Goal: Task Accomplishment & Management: Manage account settings

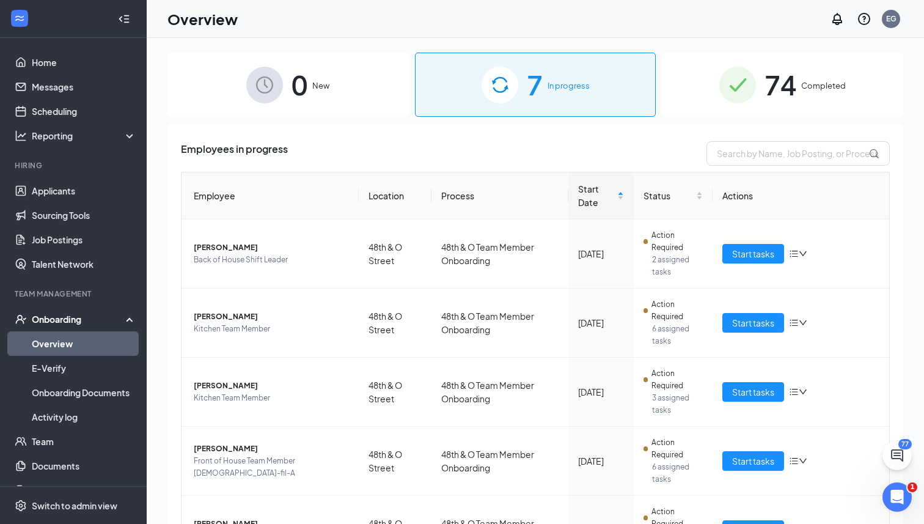
click at [909, 271] on div "0 New 7 In progress 74 Completed Employees in progress Employee Location Proces…" at bounding box center [535, 308] width 777 height 541
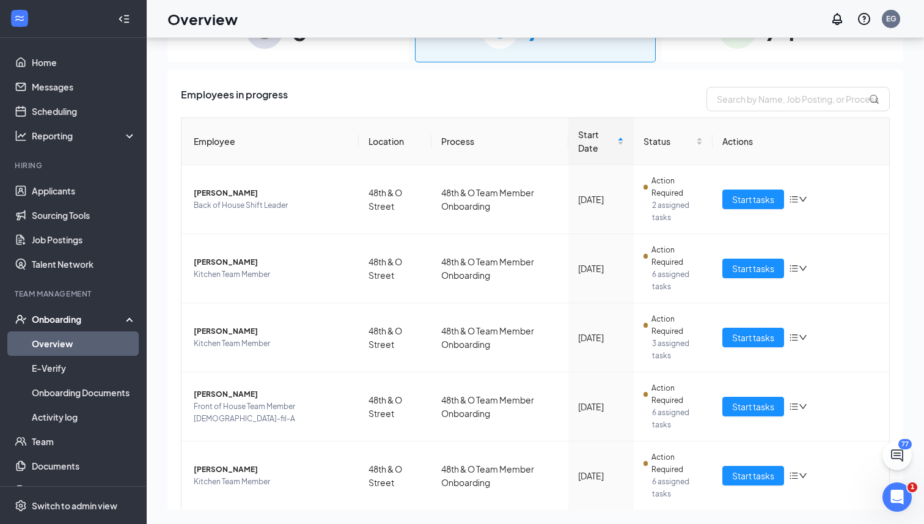
scroll to position [55, 0]
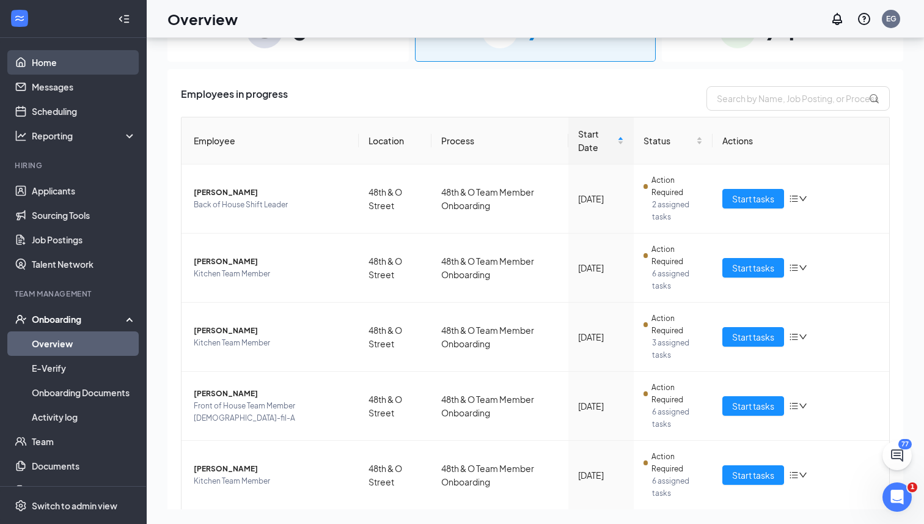
click at [46, 65] on link "Home" at bounding box center [84, 62] width 104 height 24
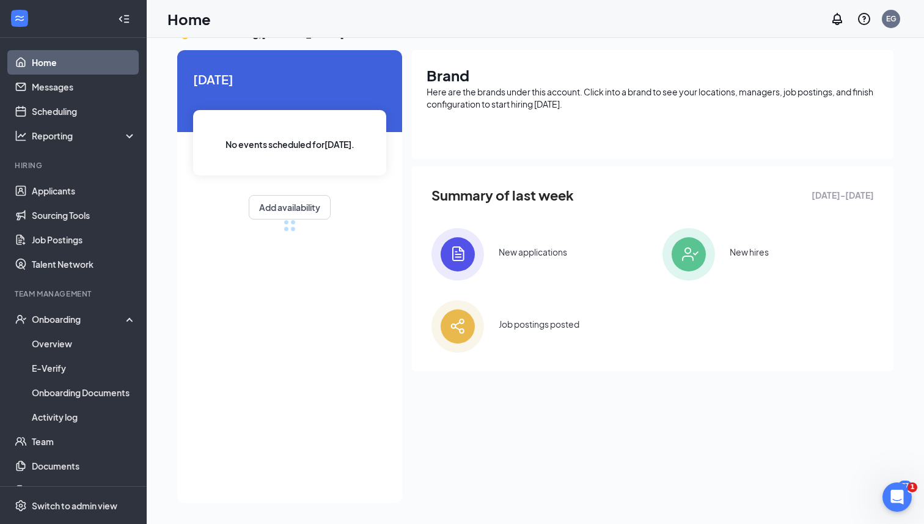
scroll to position [55, 0]
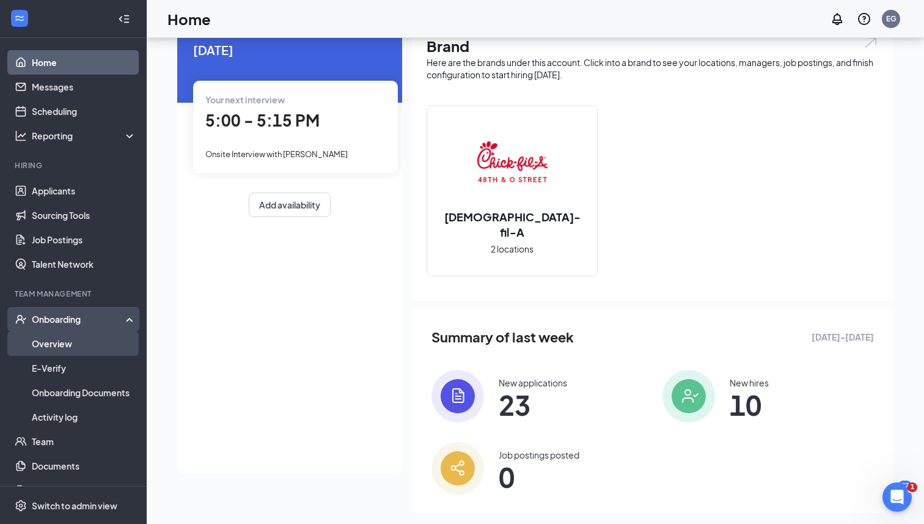
click at [98, 348] on link "Overview" at bounding box center [84, 343] width 104 height 24
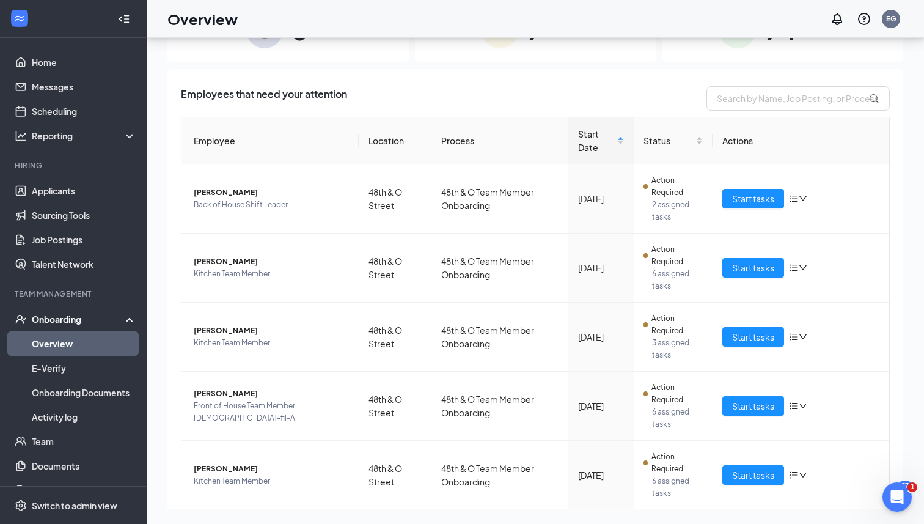
click at [83, 312] on div "Onboarding" at bounding box center [73, 319] width 147 height 24
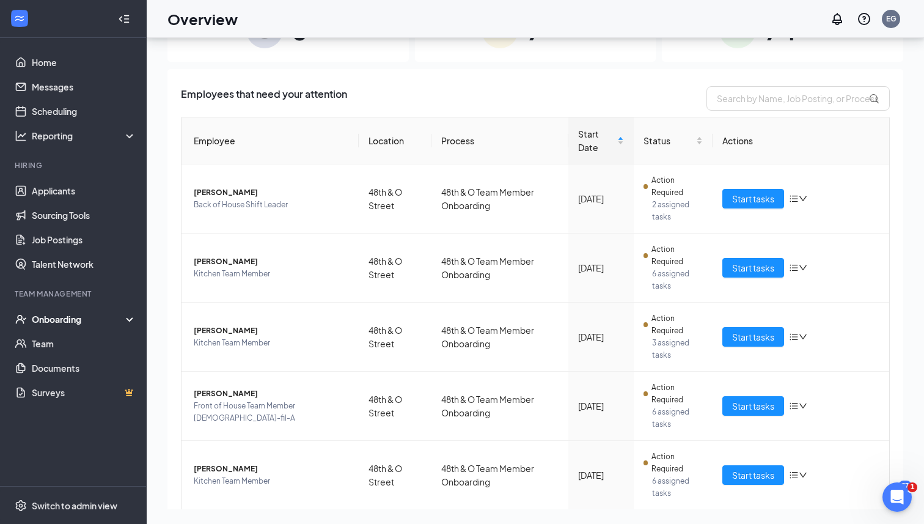
click at [81, 317] on div "Onboarding" at bounding box center [79, 319] width 94 height 12
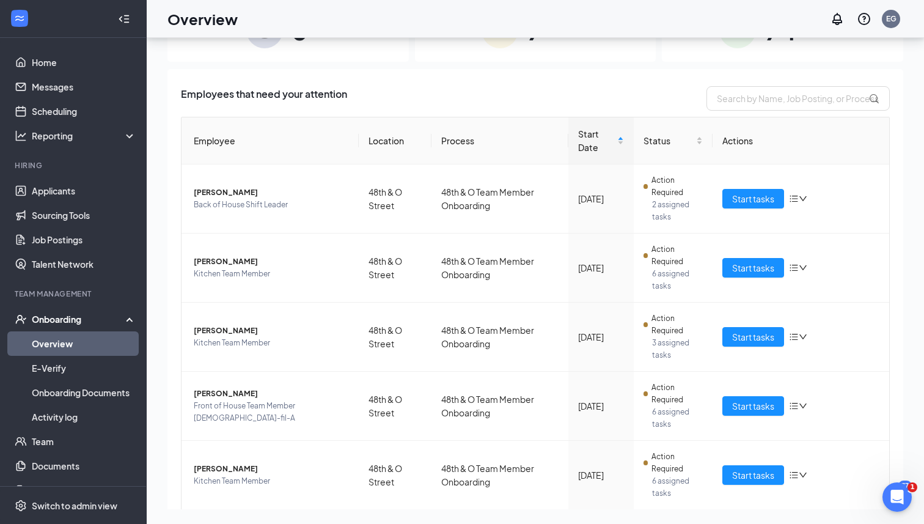
click at [96, 340] on link "Overview" at bounding box center [84, 343] width 104 height 24
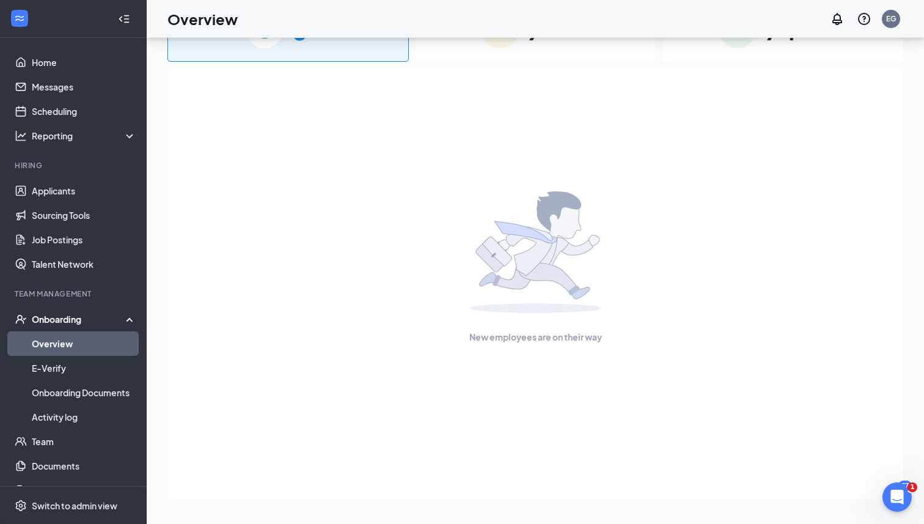
click at [866, 292] on div "New employees are on their way" at bounding box center [535, 267] width 709 height 397
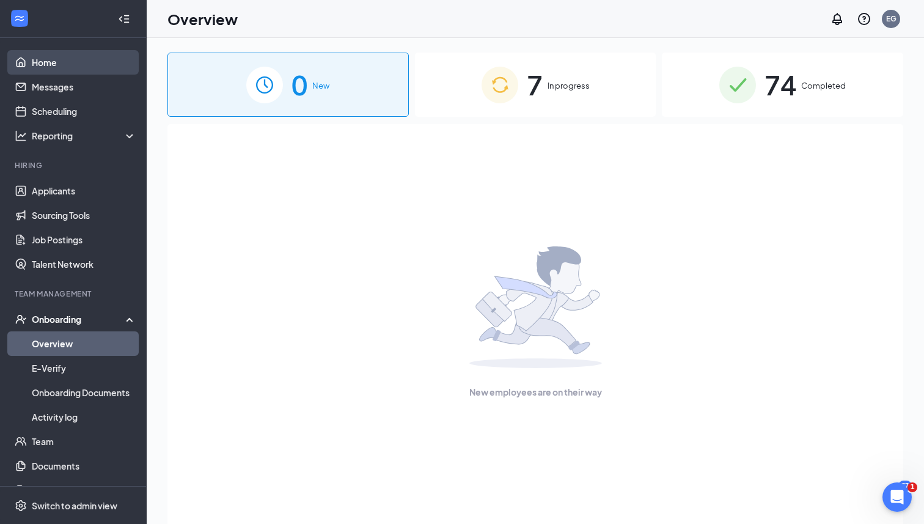
click at [94, 55] on link "Home" at bounding box center [84, 62] width 104 height 24
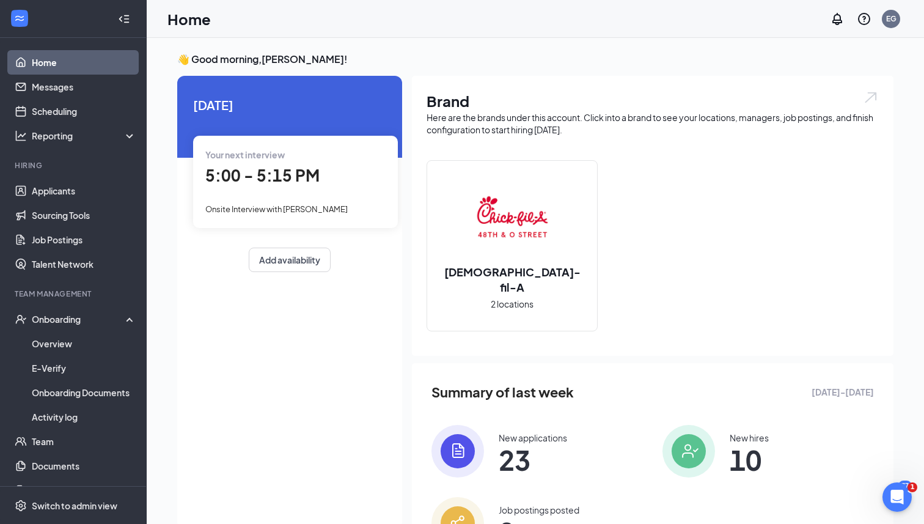
click at [277, 183] on span "5:00 - 5:15 PM" at bounding box center [262, 175] width 114 height 20
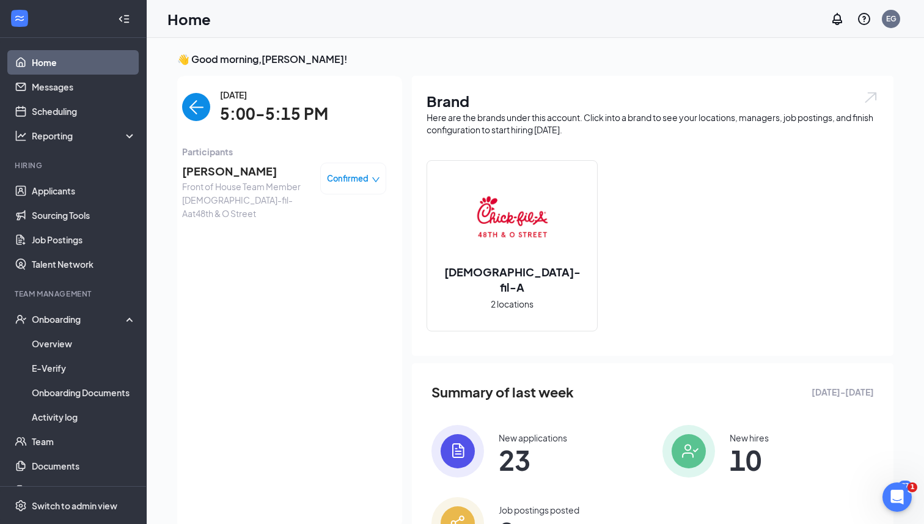
scroll to position [5, 0]
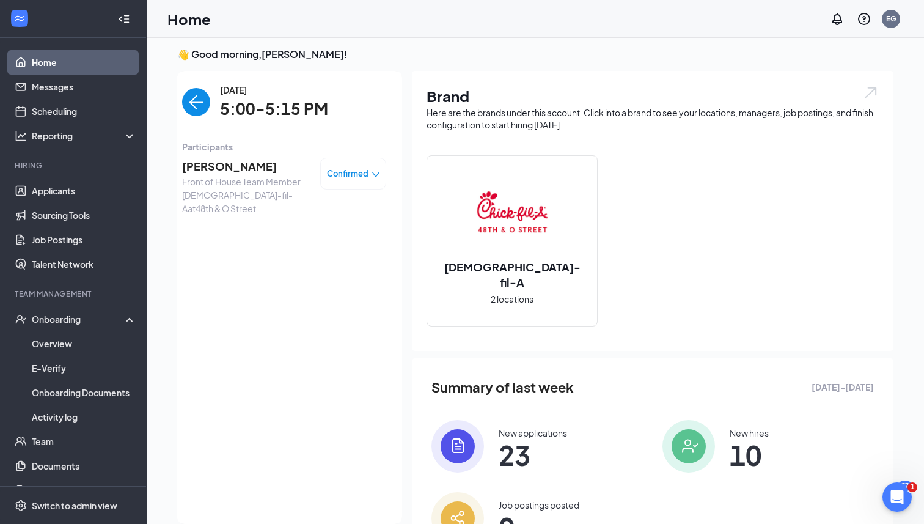
click at [227, 163] on span "[PERSON_NAME]" at bounding box center [246, 166] width 128 height 17
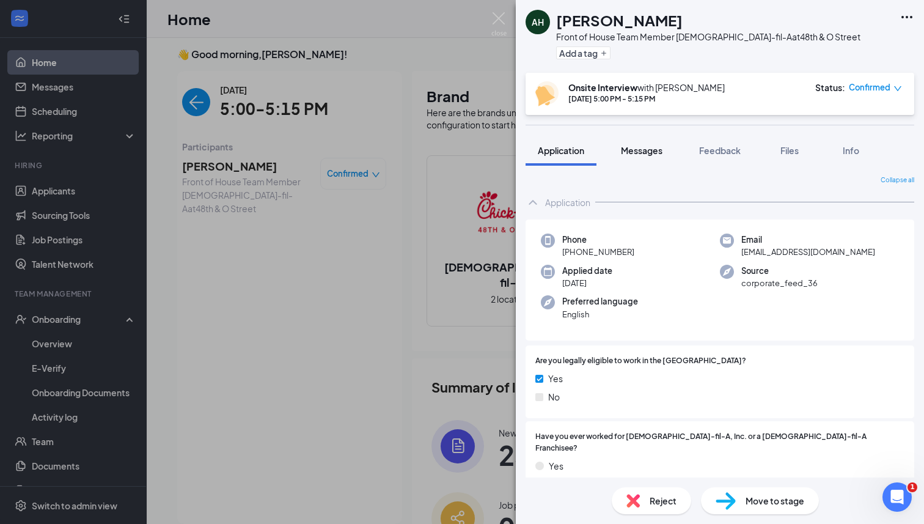
click at [649, 142] on button "Messages" at bounding box center [642, 150] width 66 height 31
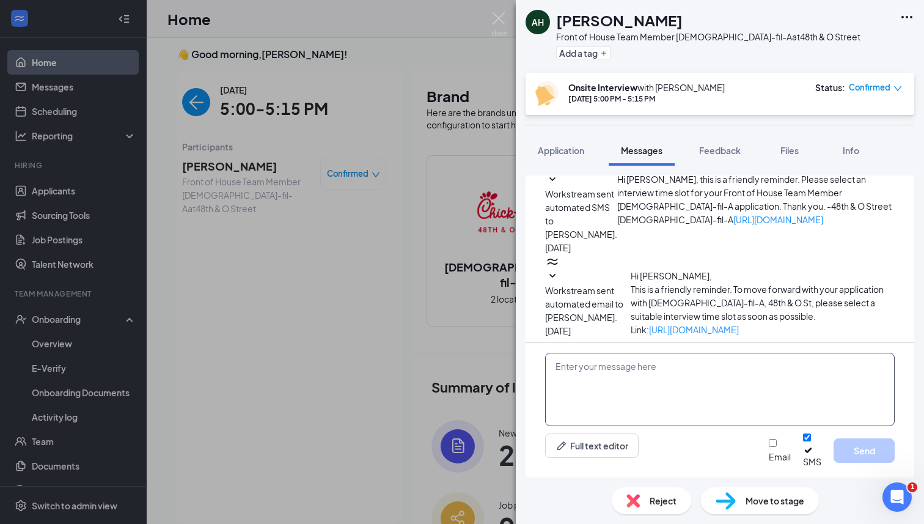
scroll to position [278, 0]
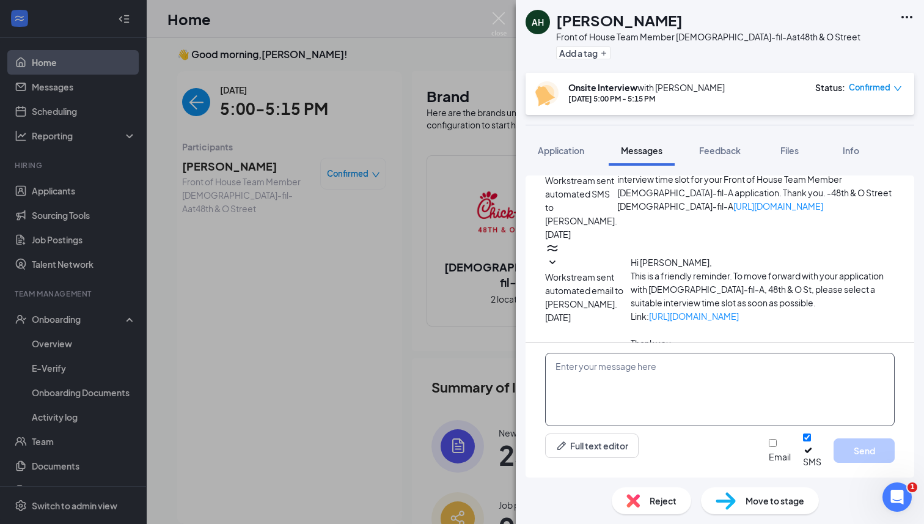
click at [615, 395] on textarea at bounding box center [720, 389] width 350 height 73
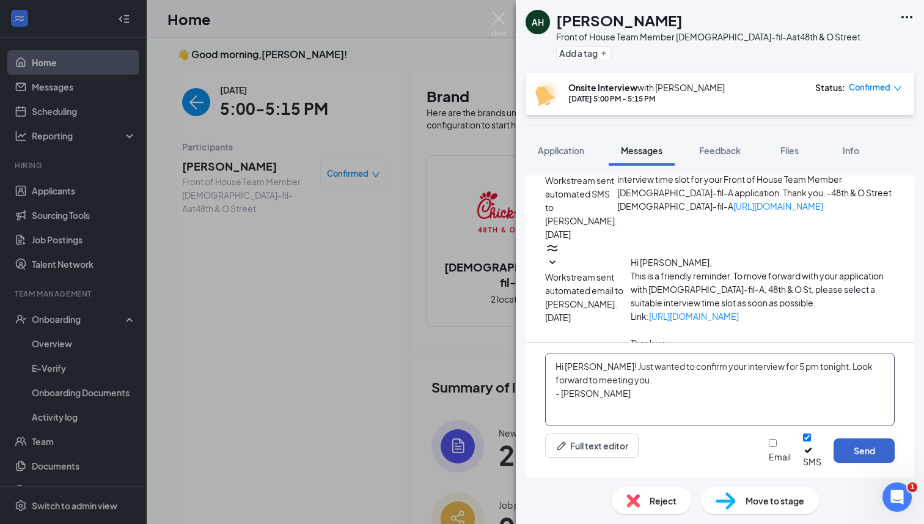
type textarea "Hi [PERSON_NAME]! Just wanted to confirm your interview for 5 pm tonight. Look …"
click at [872, 454] on button "Send" at bounding box center [863, 450] width 61 height 24
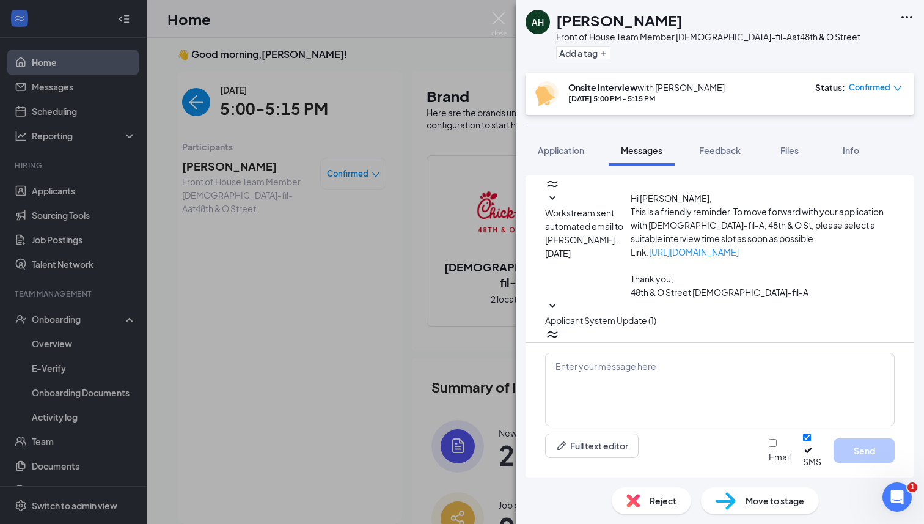
scroll to position [383, 0]
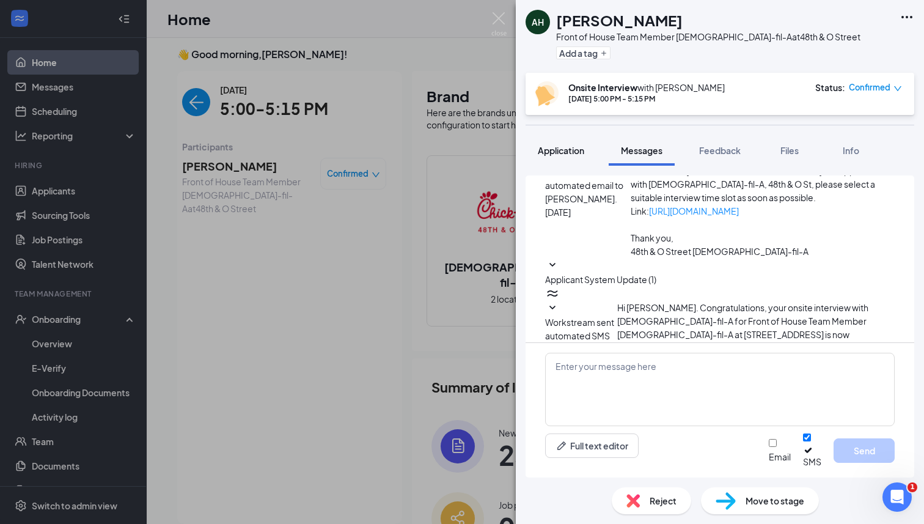
click at [565, 147] on span "Application" at bounding box center [561, 150] width 46 height 11
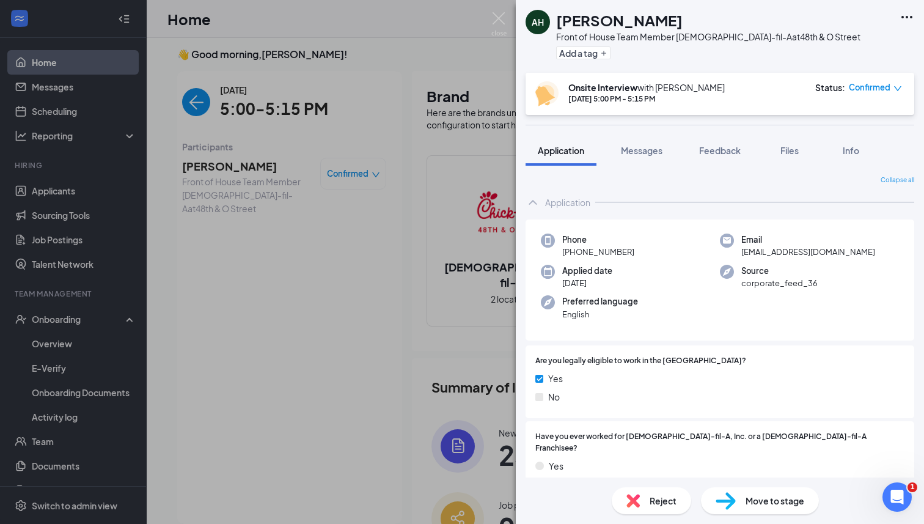
click at [917, 310] on div "Collapse all Application Phone [PHONE_NUMBER] Email [EMAIL_ADDRESS][DOMAIN_NAME…" at bounding box center [720, 322] width 408 height 312
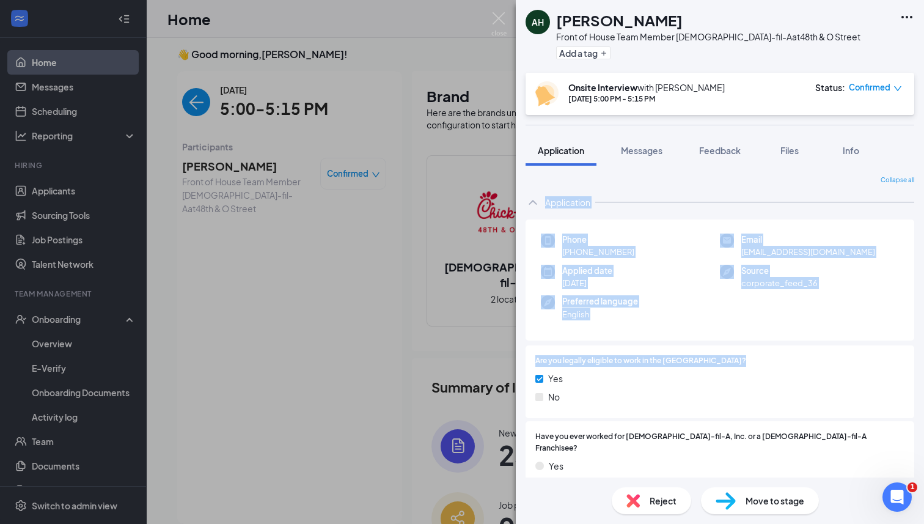
drag, startPoint x: 819, startPoint y: 185, endPoint x: 921, endPoint y: 359, distance: 201.6
click at [921, 359] on div "Collapse all Application Phone [PHONE_NUMBER] Email [EMAIL_ADDRESS][DOMAIN_NAME…" at bounding box center [720, 322] width 408 height 312
click at [917, 361] on div "Collapse all Application Phone [PHONE_NUMBER] Email [EMAIL_ADDRESS][DOMAIN_NAME…" at bounding box center [720, 322] width 408 height 312
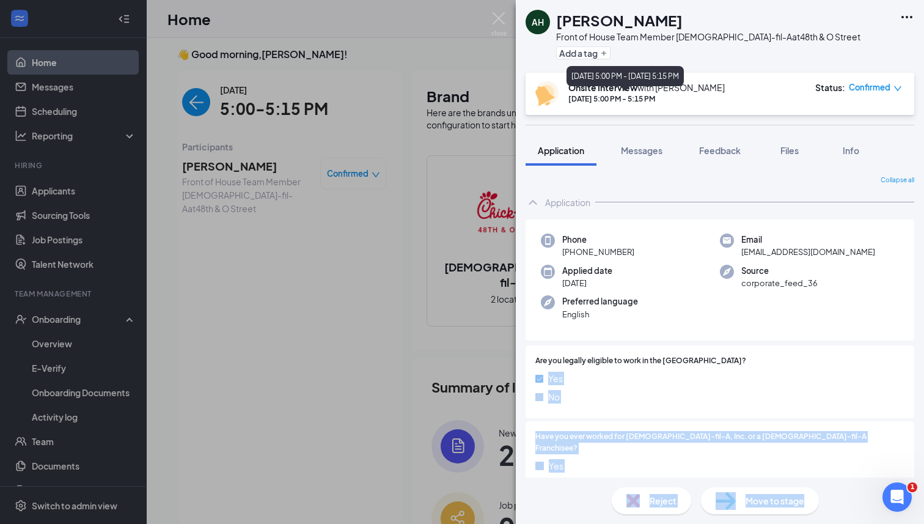
drag, startPoint x: 835, startPoint y: 360, endPoint x: 640, endPoint y: 89, distance: 333.9
click at [640, 89] on body "Home Messages Scheduling Reporting Hiring Applicants Sourcing Tools Job Posting…" at bounding box center [462, 257] width 924 height 524
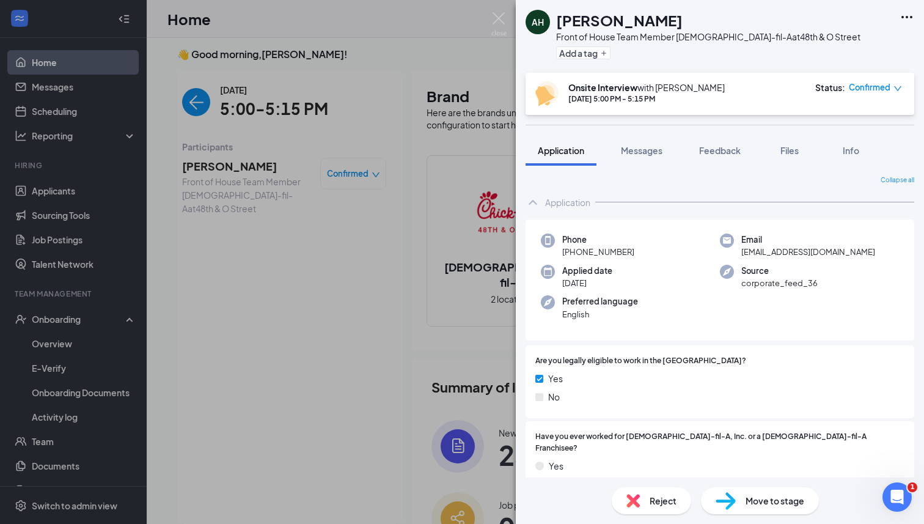
click at [716, 172] on div "Collapse all Application Phone [PHONE_NUMBER] Email [EMAIL_ADDRESS][DOMAIN_NAME…" at bounding box center [720, 322] width 408 height 312
click at [783, 150] on span "Files" at bounding box center [789, 150] width 18 height 11
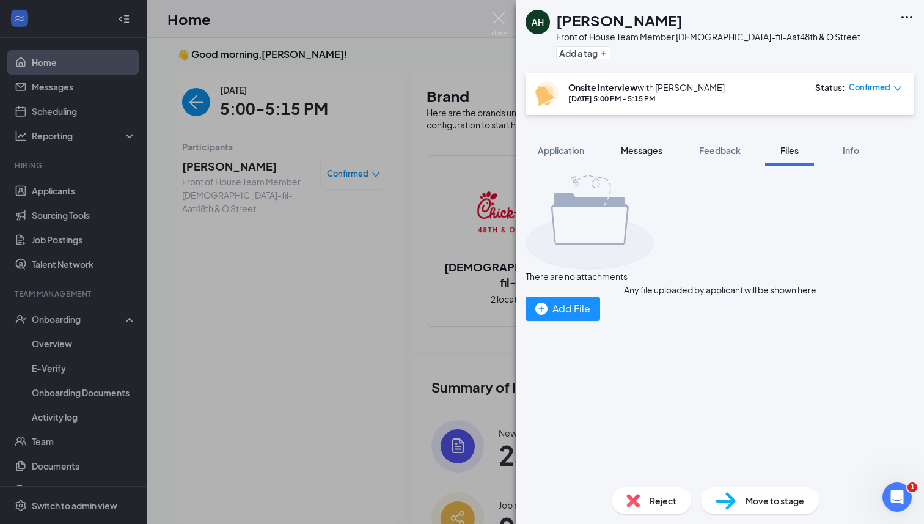
click at [642, 158] on button "Messages" at bounding box center [642, 150] width 66 height 31
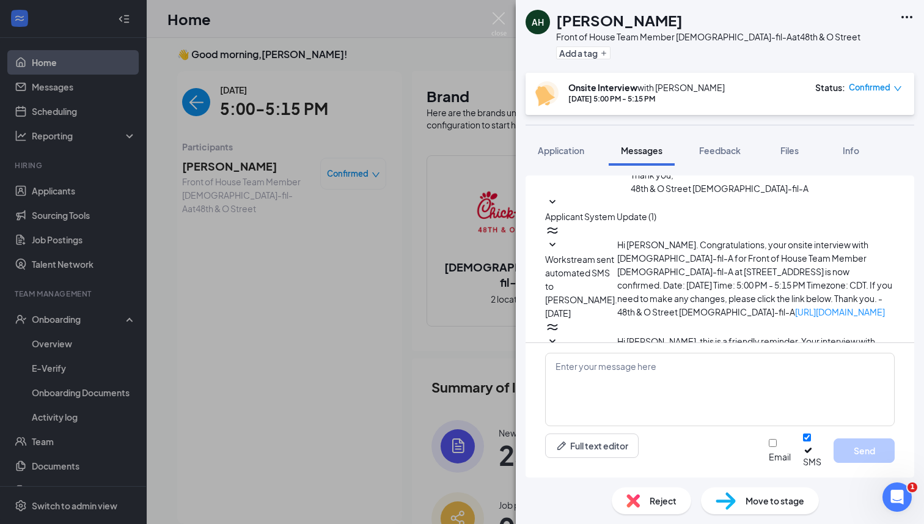
scroll to position [326, 0]
click at [570, 145] on span "Application" at bounding box center [561, 150] width 46 height 11
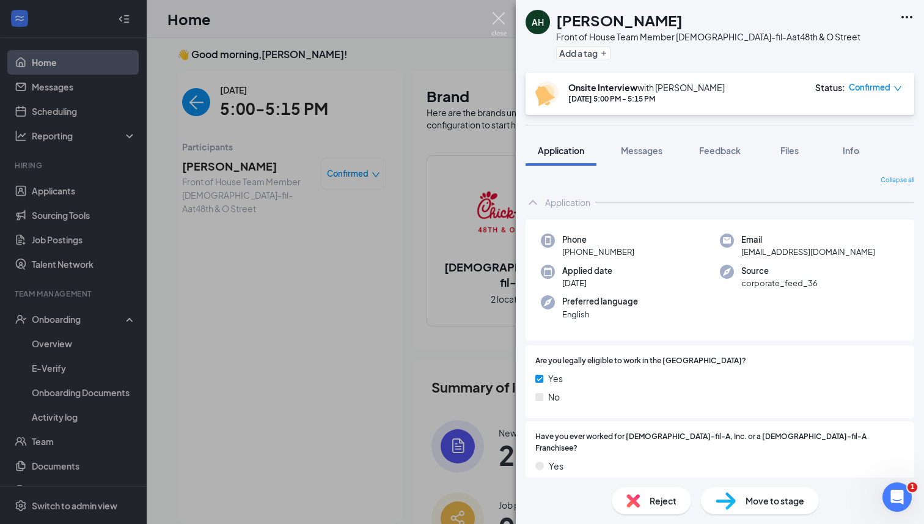
click at [495, 14] on img at bounding box center [498, 24] width 15 height 24
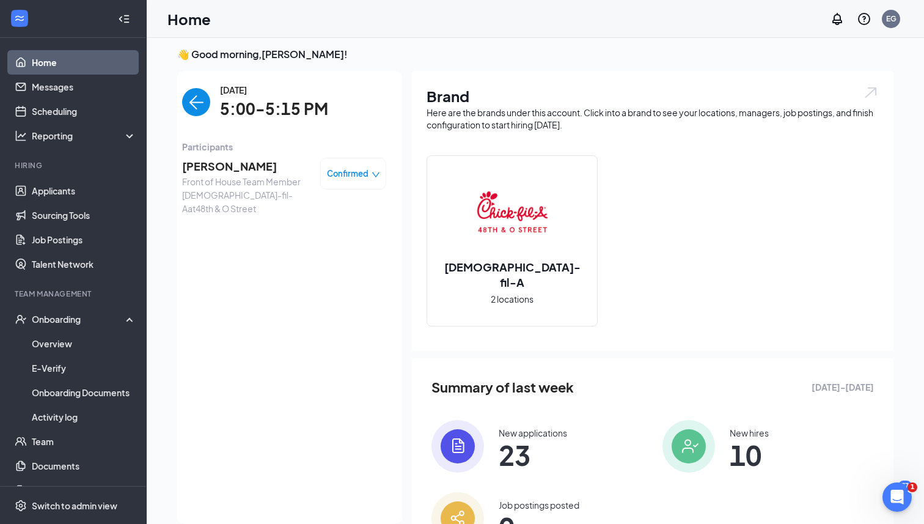
click at [199, 100] on img "back-button" at bounding box center [196, 102] width 28 height 28
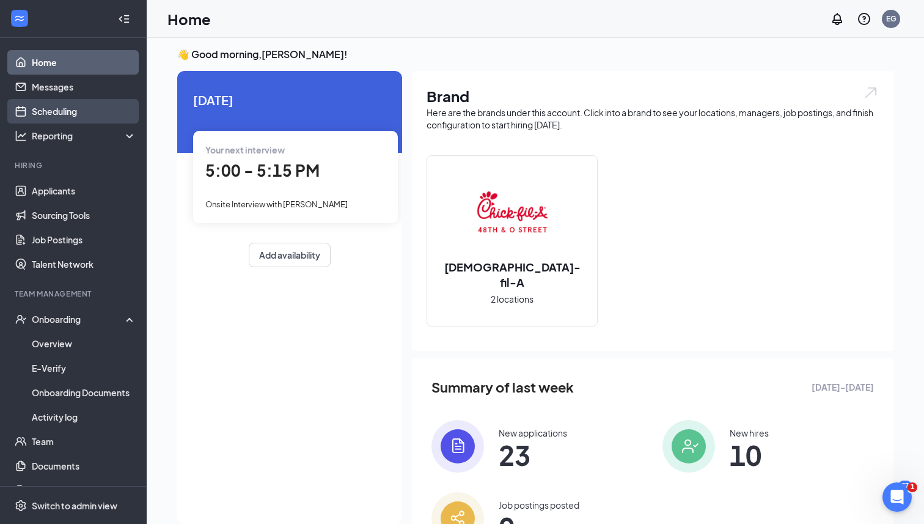
click at [124, 118] on link "Scheduling" at bounding box center [84, 111] width 104 height 24
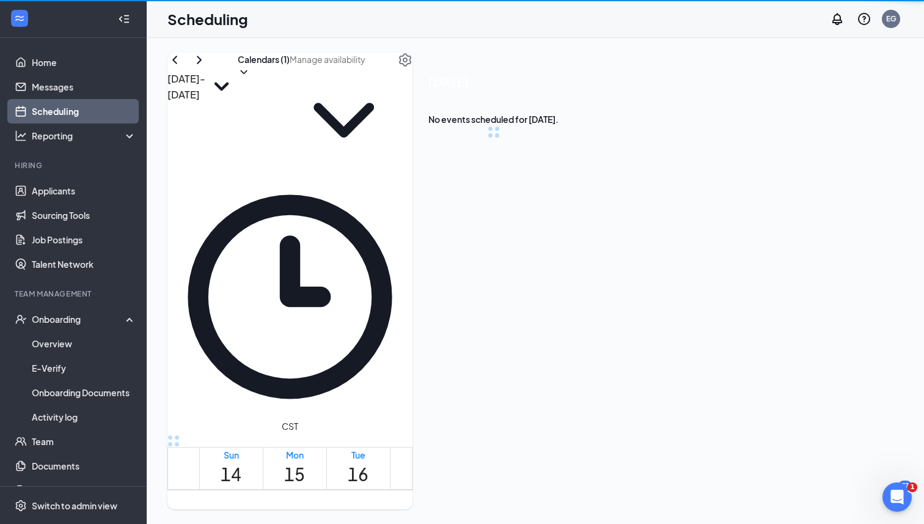
scroll to position [601, 0]
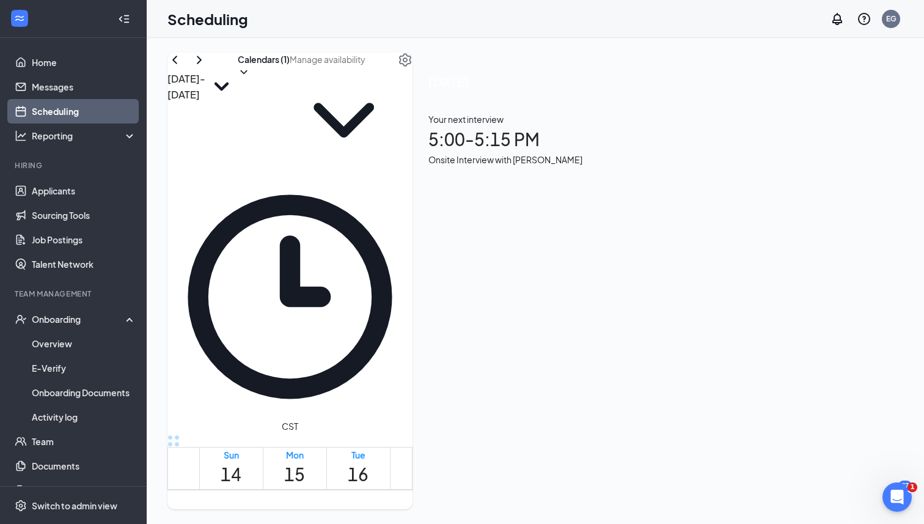
click at [432, 461] on h1 "17" at bounding box center [421, 474] width 21 height 27
click at [582, 164] on div "Your first interview 2:45 - 3:00 PM Onsite Interview with [PERSON_NAME]" at bounding box center [505, 139] width 154 height 54
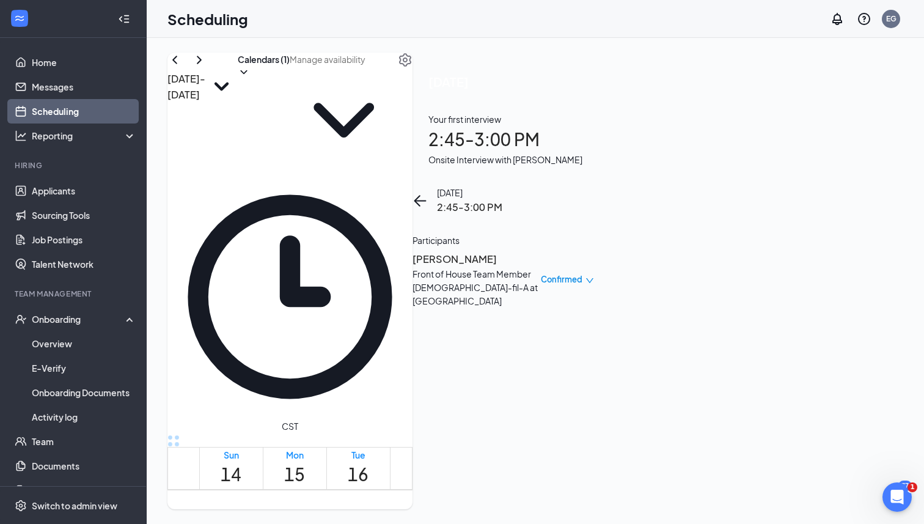
click at [541, 251] on h3 "[PERSON_NAME]" at bounding box center [476, 259] width 128 height 16
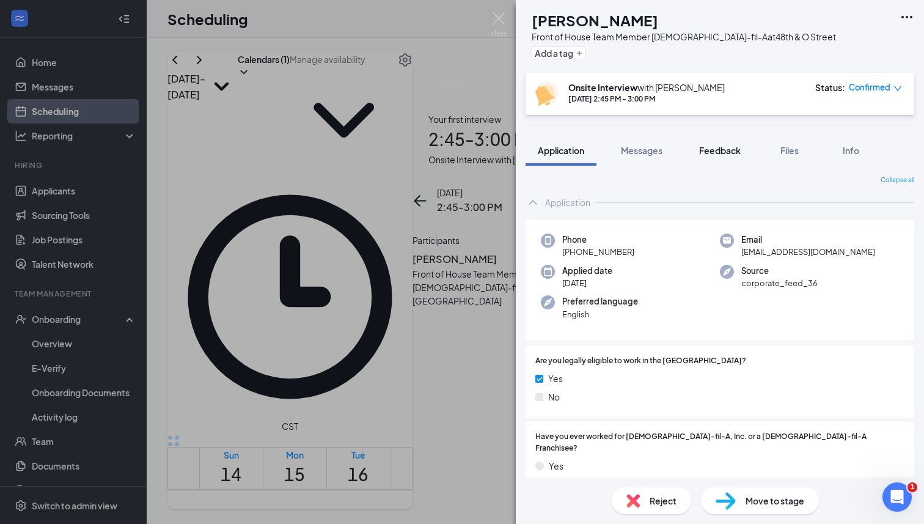
click at [722, 144] on div "Feedback" at bounding box center [720, 150] width 42 height 12
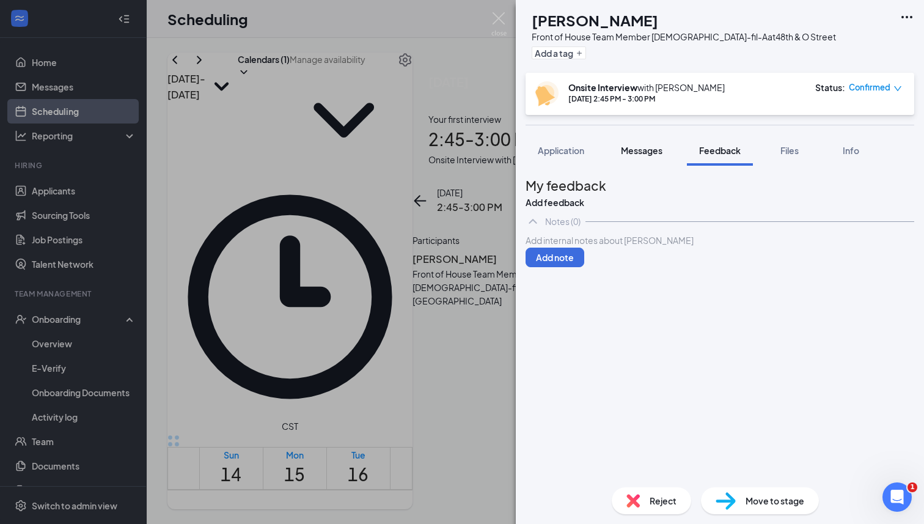
click at [641, 152] on span "Messages" at bounding box center [642, 150] width 42 height 11
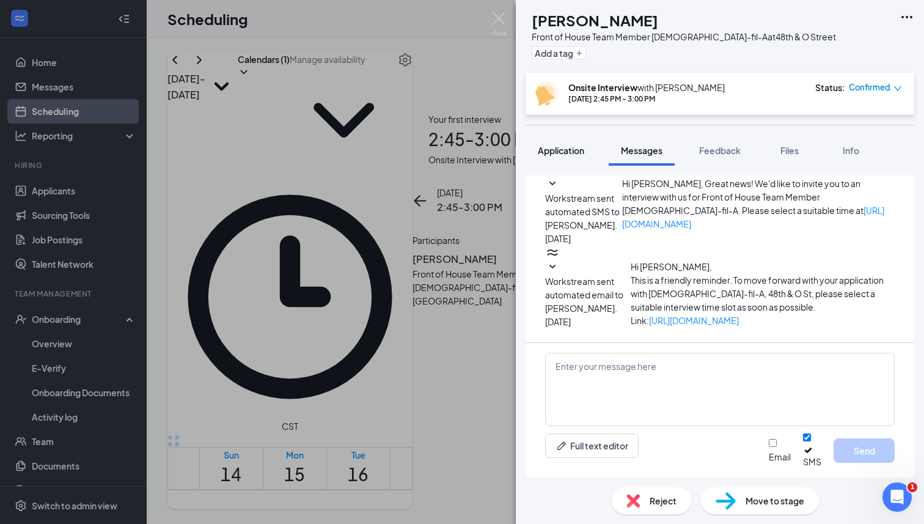
scroll to position [256, 0]
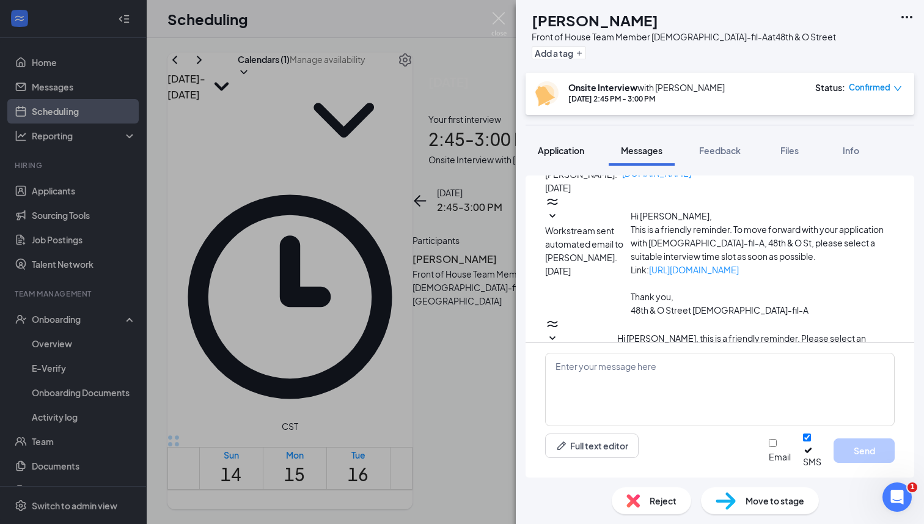
click at [555, 144] on div "Application" at bounding box center [561, 150] width 46 height 12
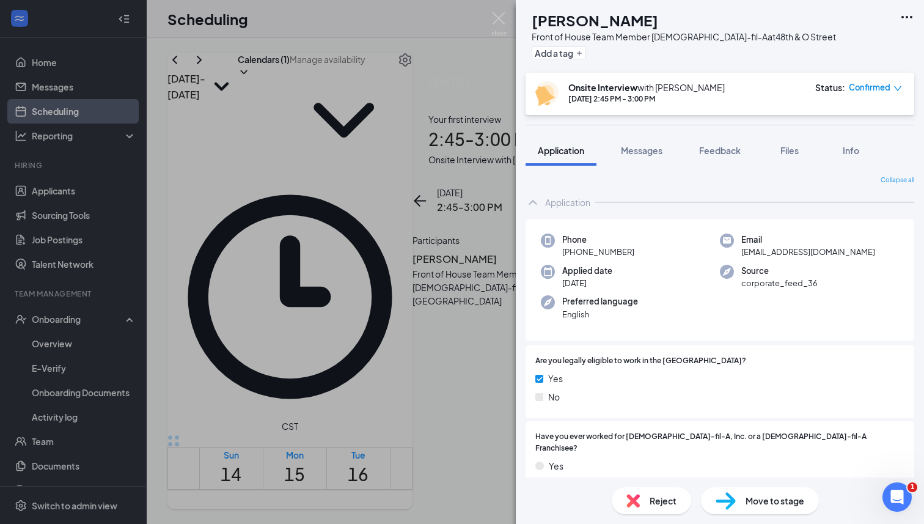
click at [915, 326] on div "Collapse all Application Phone [PHONE_NUMBER] Email [EMAIL_ADDRESS][DOMAIN_NAME…" at bounding box center [720, 322] width 408 height 312
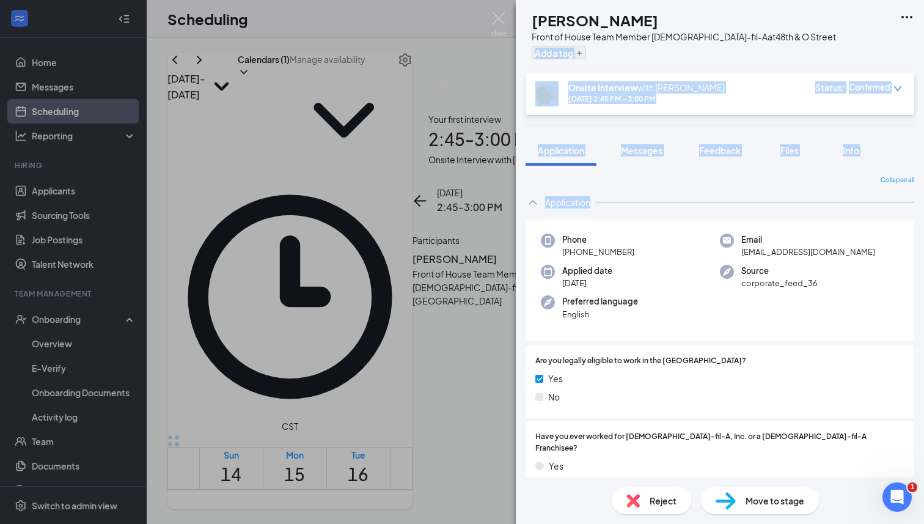
drag, startPoint x: 775, startPoint y: 205, endPoint x: 575, endPoint y: 59, distance: 248.0
click at [575, 59] on div "AB [PERSON_NAME] Front of House Team Member [DEMOGRAPHIC_DATA]-fil-A at [GEOGRA…" at bounding box center [720, 262] width 408 height 524
click at [497, 23] on img at bounding box center [498, 24] width 15 height 24
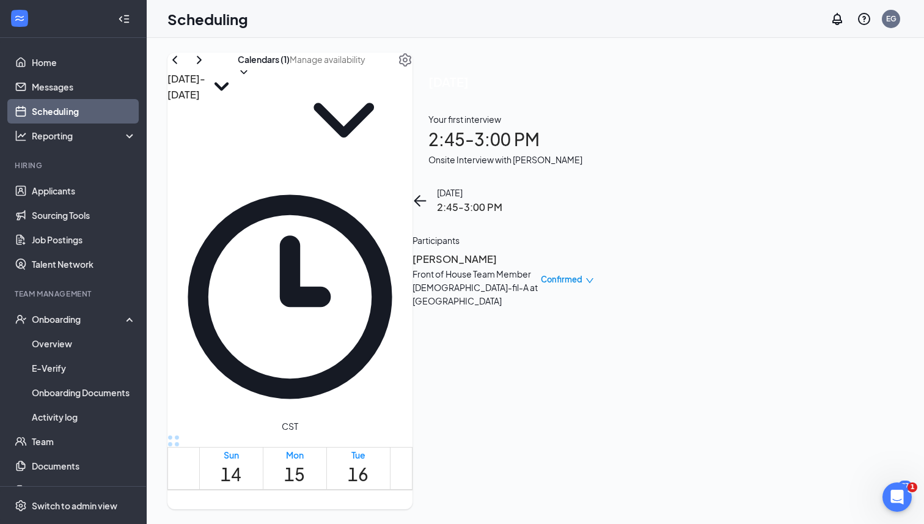
click at [489, 461] on h1 "18" at bounding box center [485, 474] width 21 height 27
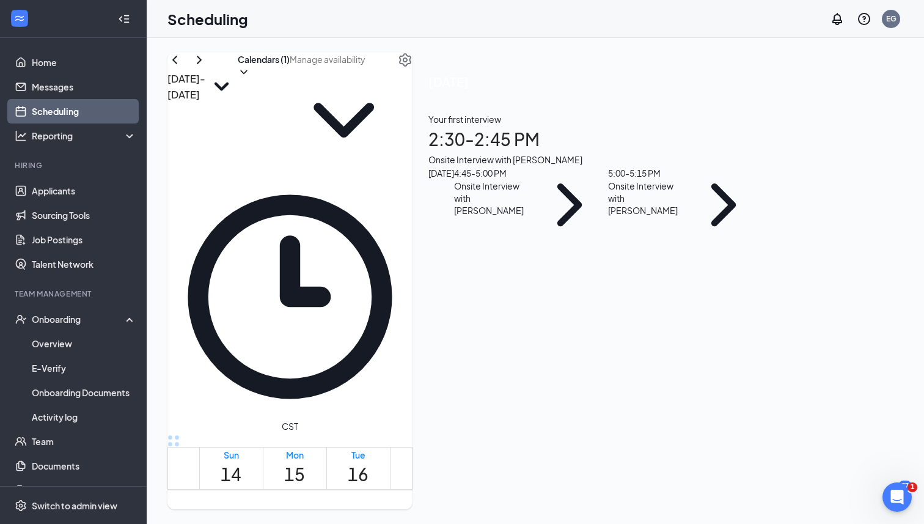
click at [762, 166] on div "Your first interview 2:30 - 2:45 PM Onsite Interview with [PERSON_NAME]" at bounding box center [595, 139] width 334 height 54
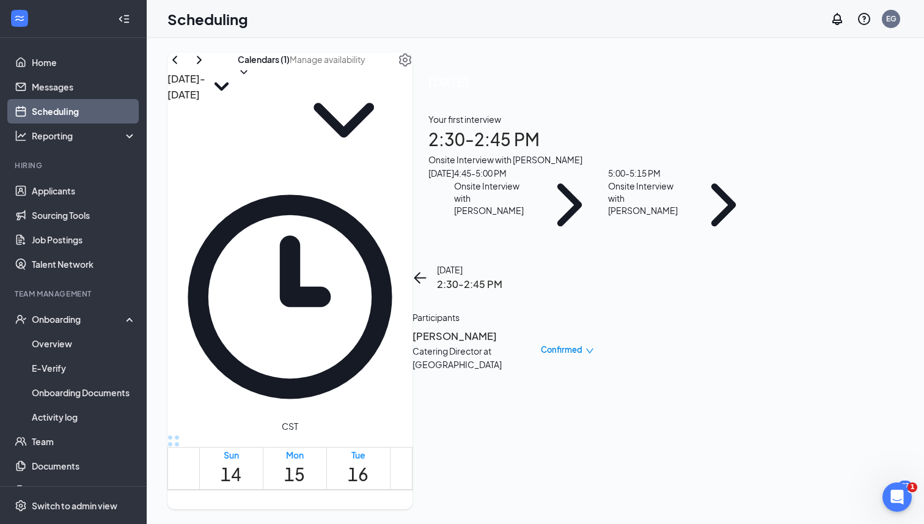
click at [541, 328] on h3 "[PERSON_NAME]" at bounding box center [476, 336] width 128 height 16
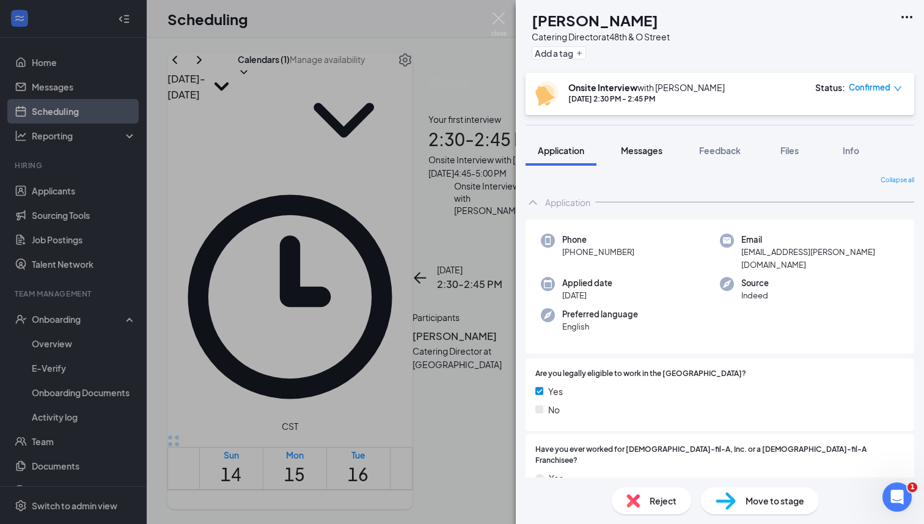
click at [662, 148] on span "Messages" at bounding box center [642, 150] width 42 height 11
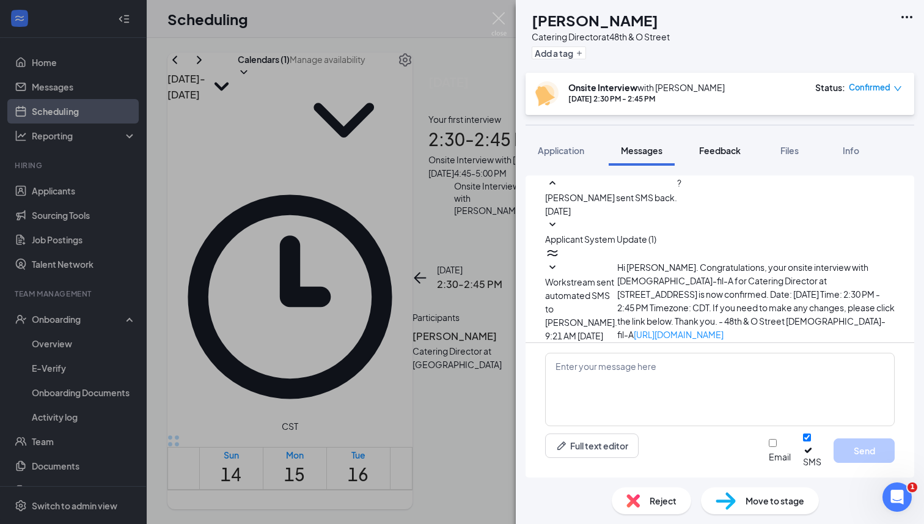
scroll to position [606, 0]
click at [575, 145] on span "Application" at bounding box center [561, 150] width 46 height 11
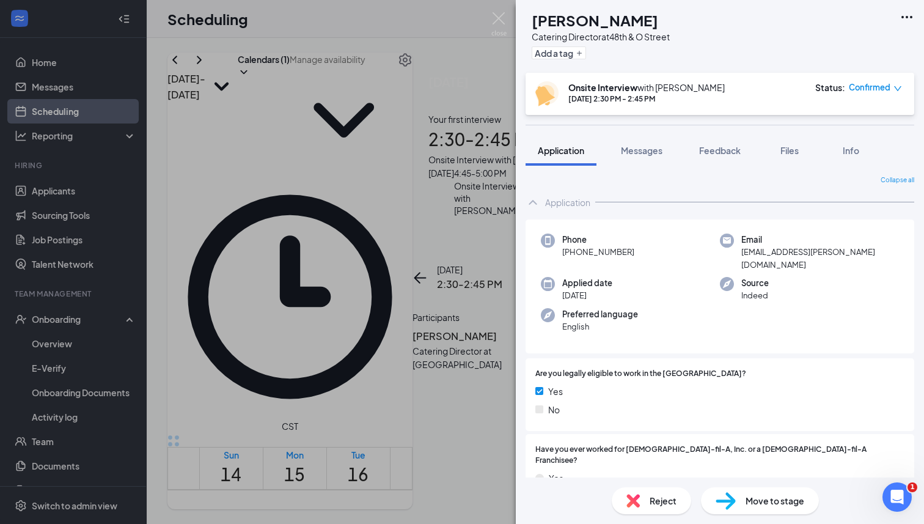
click at [915, 307] on div "Collapse all Application Phone [PHONE_NUMBER] Email [EMAIL_ADDRESS][PERSON_NAME…" at bounding box center [720, 322] width 408 height 312
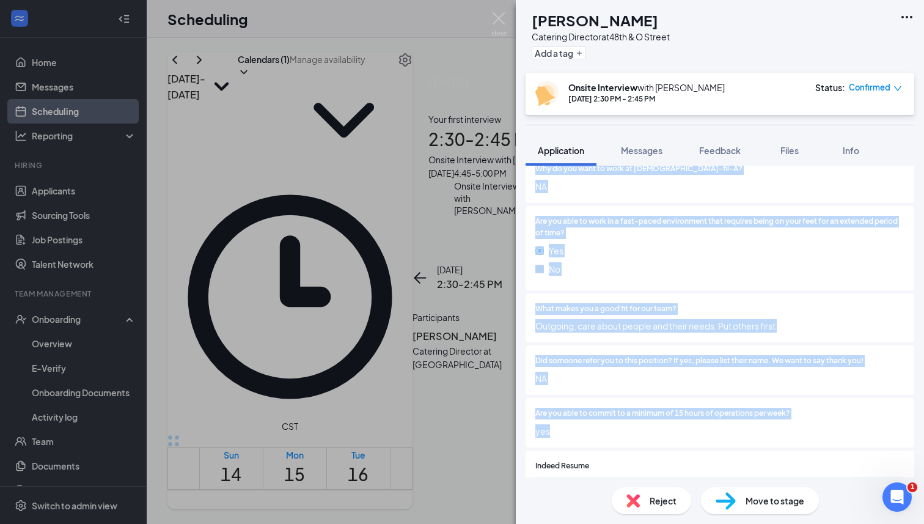
scroll to position [568, 0]
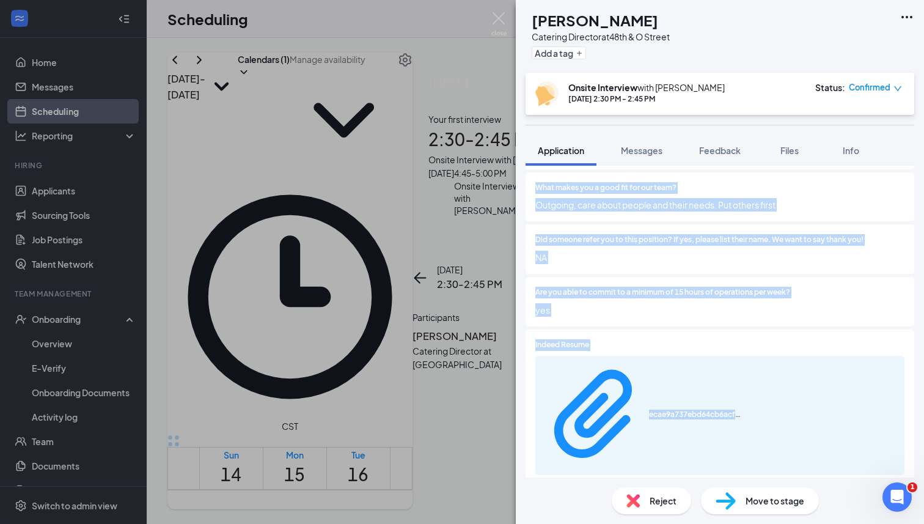
drag, startPoint x: 835, startPoint y: 256, endPoint x: 719, endPoint y: 362, distance: 157.0
click at [719, 361] on div "Phone [PHONE_NUMBER] Email [EMAIL_ADDRESS][PERSON_NAME][DOMAIN_NAME] Applied da…" at bounding box center [720, 111] width 389 height 918
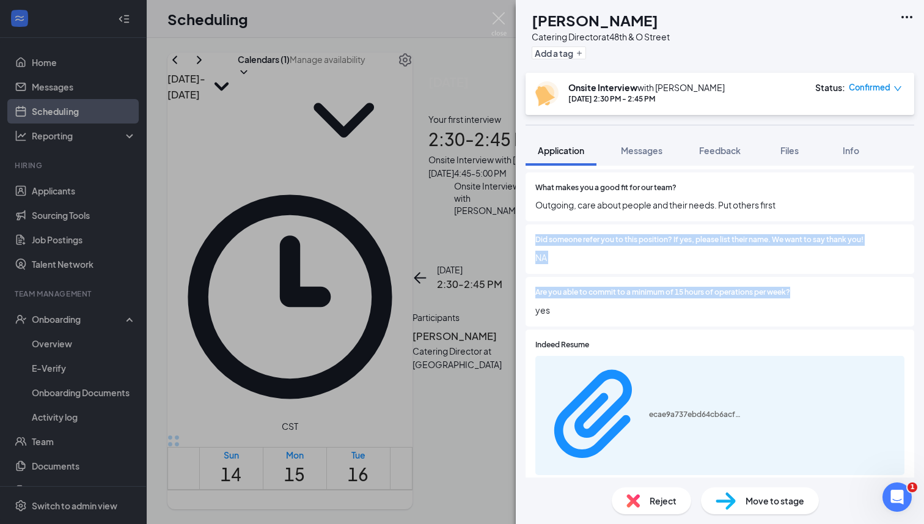
drag, startPoint x: 692, startPoint y: 274, endPoint x: 690, endPoint y: 188, distance: 86.2
click at [690, 188] on div "Are you legally eligible to work in the [GEOGRAPHIC_DATA]? Yes No Have you ever…" at bounding box center [720, 59] width 389 height 539
click at [637, 152] on span "Messages" at bounding box center [642, 150] width 42 height 11
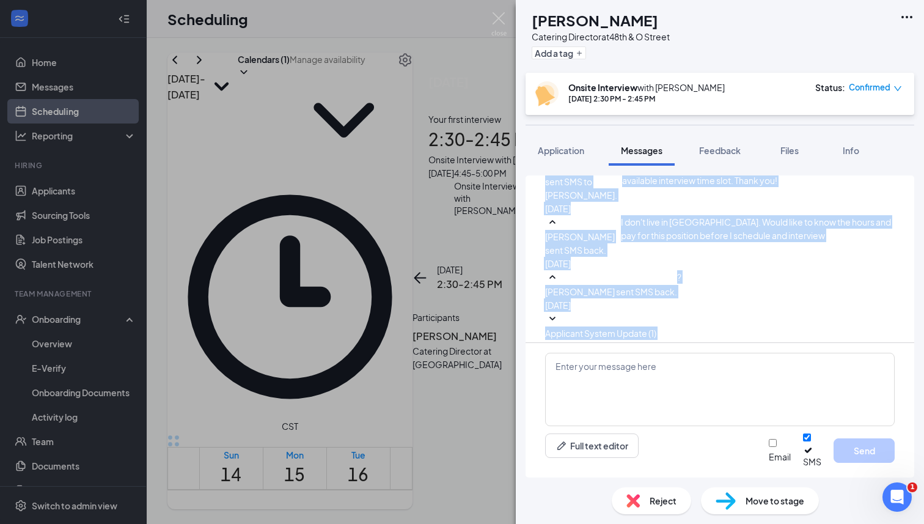
scroll to position [425, 0]
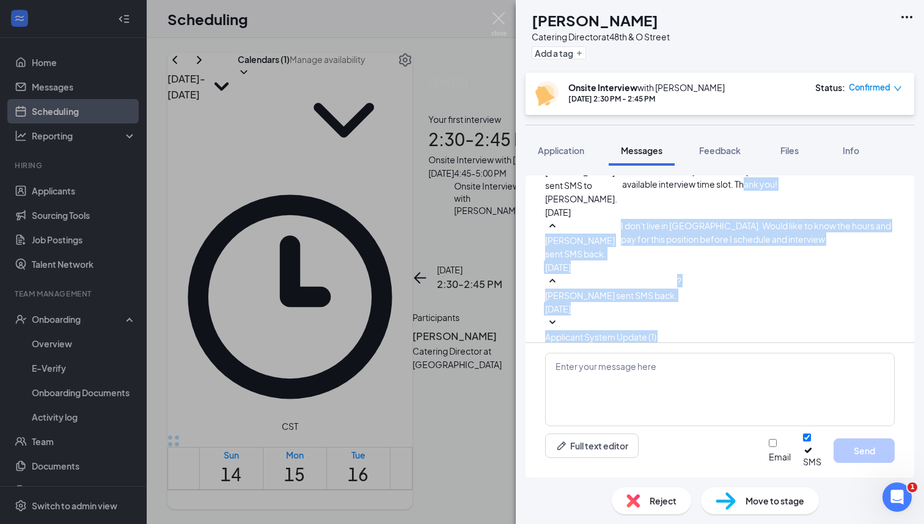
drag, startPoint x: 754, startPoint y: 298, endPoint x: 821, endPoint y: 284, distance: 68.2
click at [821, 284] on div "Load earlier interactions (about 12 more) Workstream sent automated email to [P…" at bounding box center [720, 95] width 350 height 689
click at [705, 155] on span "Feedback" at bounding box center [720, 150] width 42 height 11
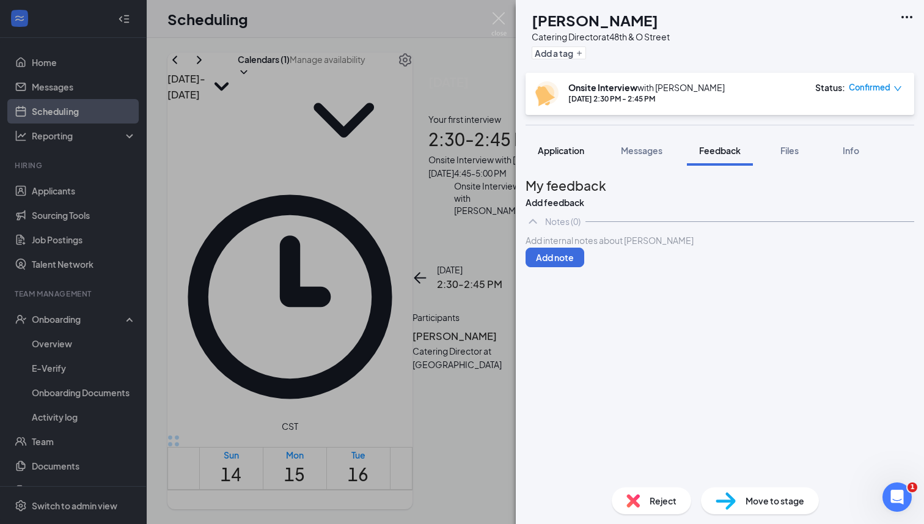
click at [554, 147] on span "Application" at bounding box center [561, 150] width 46 height 11
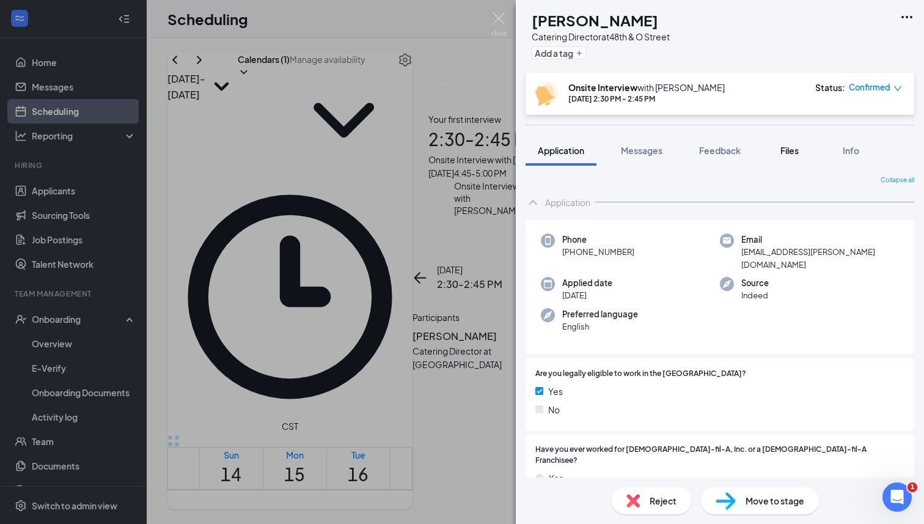
click at [780, 151] on div "Files" at bounding box center [789, 150] width 24 height 12
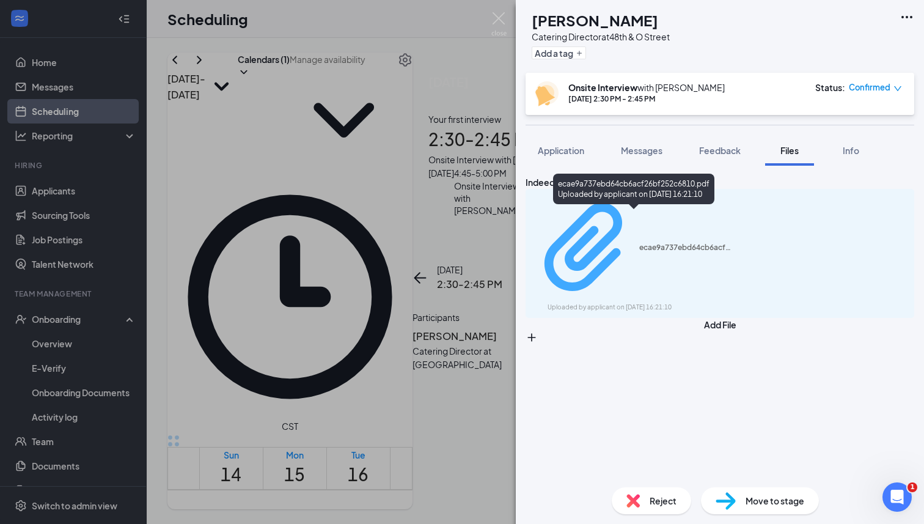
click at [639, 243] on div "ecae9a737ebd64cb6acf26bf252c6810.pdf" at bounding box center [685, 248] width 92 height 10
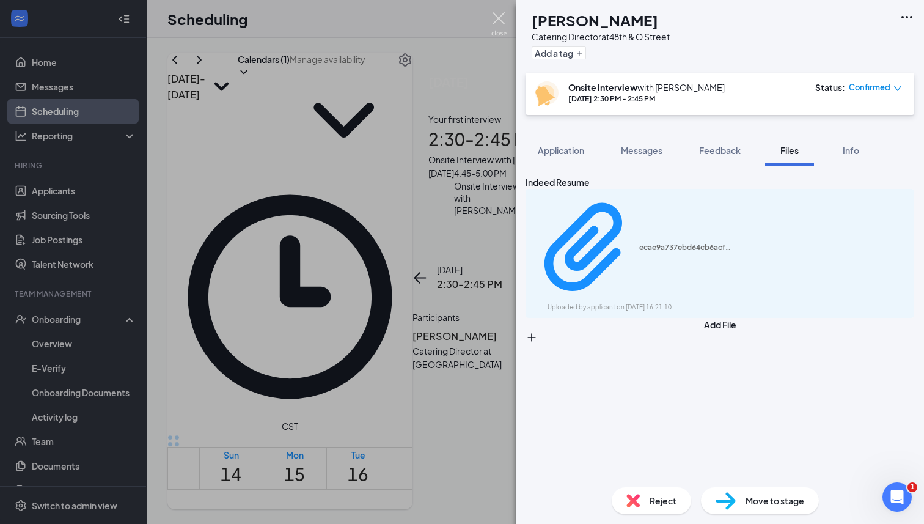
click at [496, 21] on img at bounding box center [498, 24] width 15 height 24
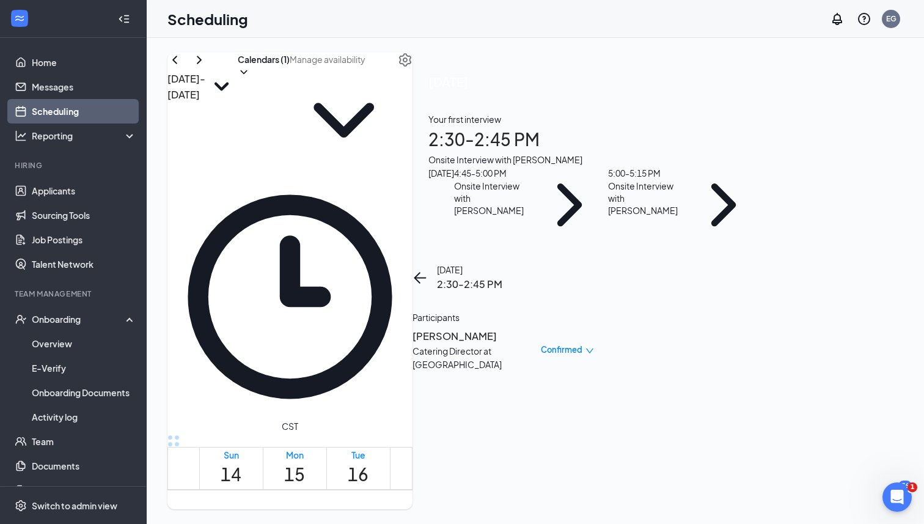
click at [432, 461] on h1 "17" at bounding box center [421, 474] width 21 height 27
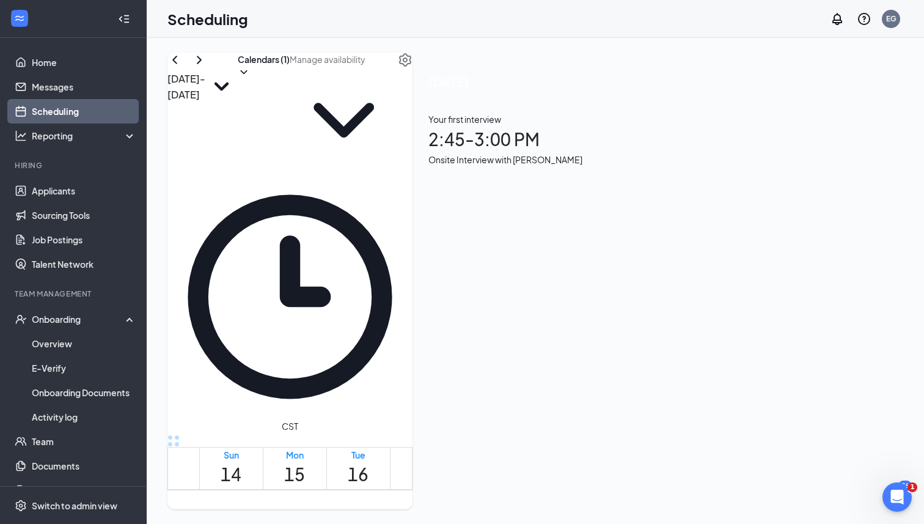
click at [496, 461] on h1 "18" at bounding box center [485, 474] width 21 height 27
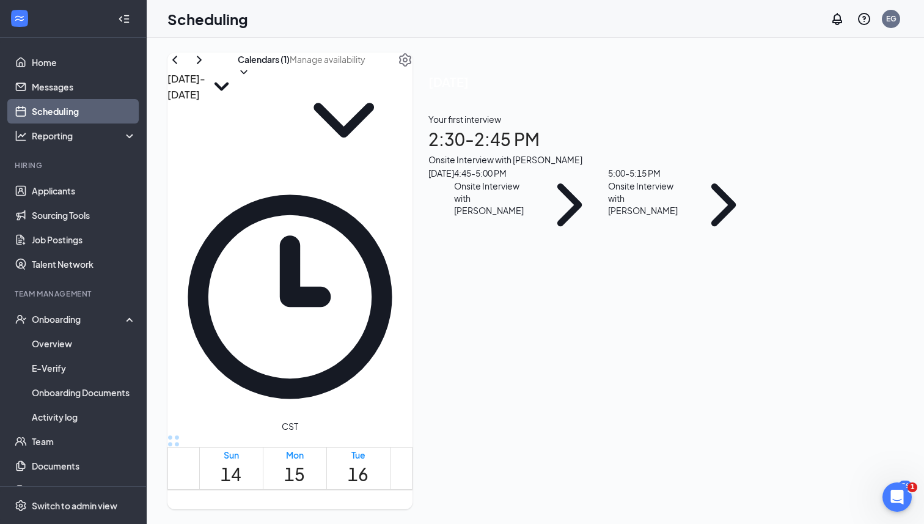
click at [531, 216] on div "Onsite Interview with [PERSON_NAME]" at bounding box center [492, 198] width 77 height 37
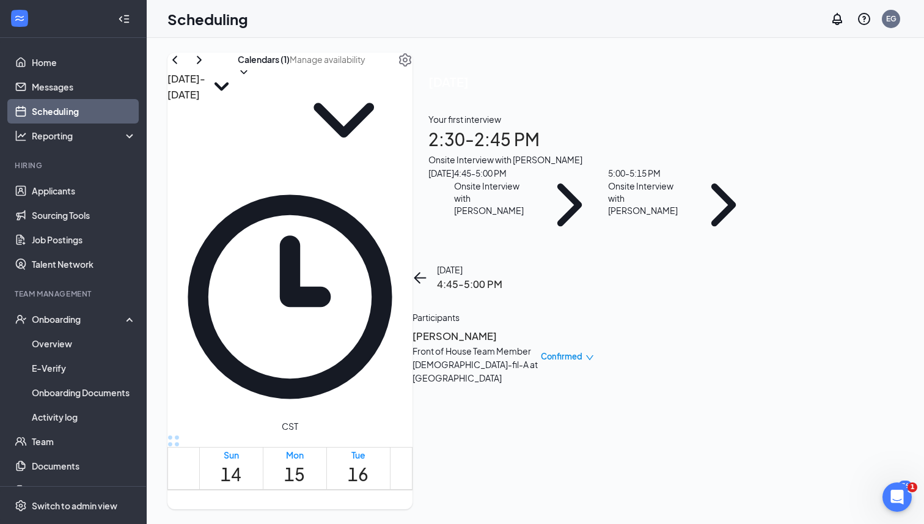
click at [541, 328] on h3 "[PERSON_NAME]" at bounding box center [476, 336] width 128 height 16
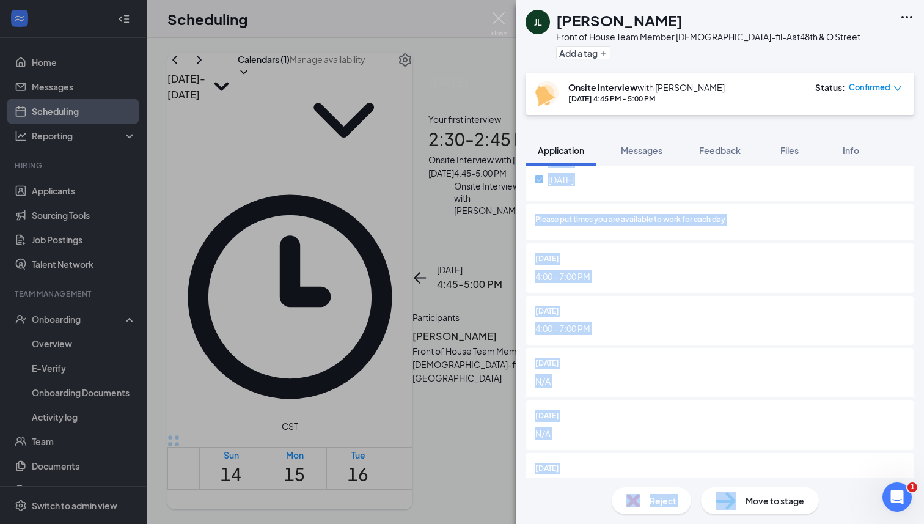
scroll to position [1305, 0]
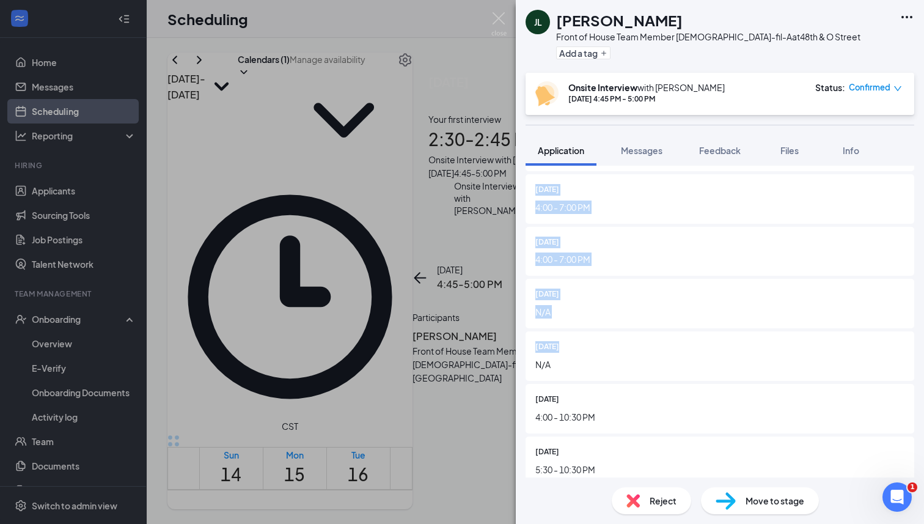
drag, startPoint x: 797, startPoint y: 197, endPoint x: 780, endPoint y: 323, distance: 127.0
click at [501, 31] on img at bounding box center [498, 24] width 15 height 24
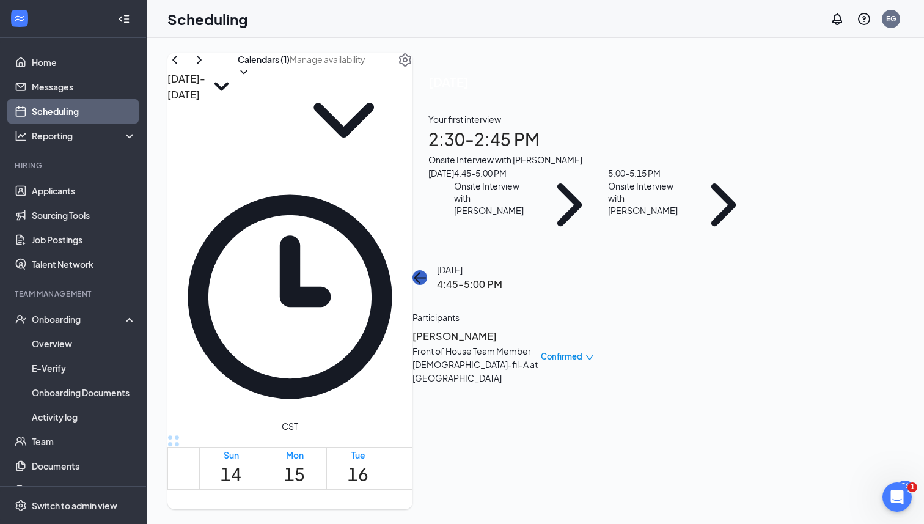
click at [427, 277] on icon "ArrowLeft" at bounding box center [421, 277] width 12 height 1
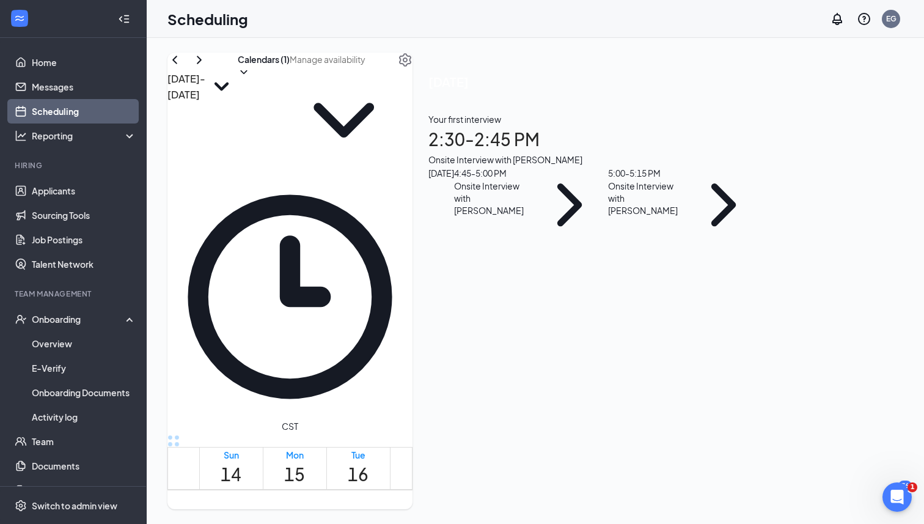
click at [752, 243] on div "5:00 - 5:15 PM Onsite Interview with [PERSON_NAME]" at bounding box center [685, 204] width 154 height 77
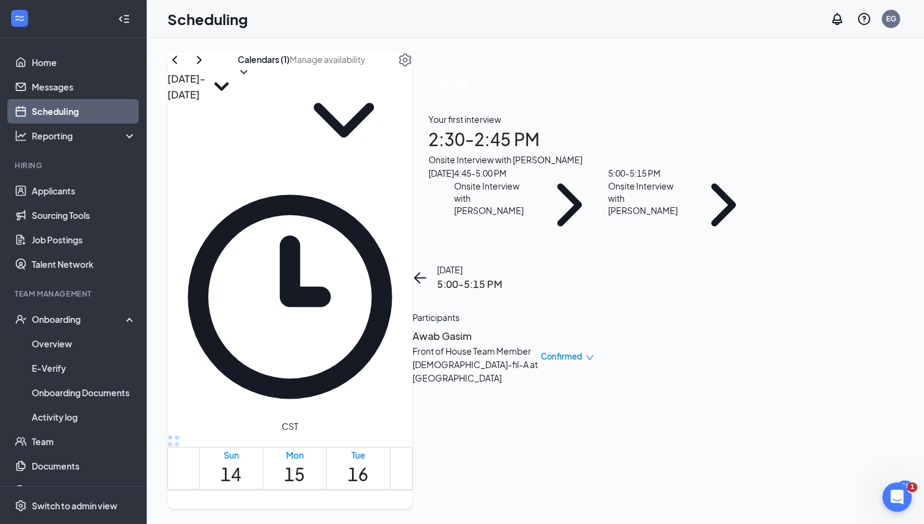
click at [541, 328] on h3 "Awab Gasim" at bounding box center [476, 336] width 128 height 16
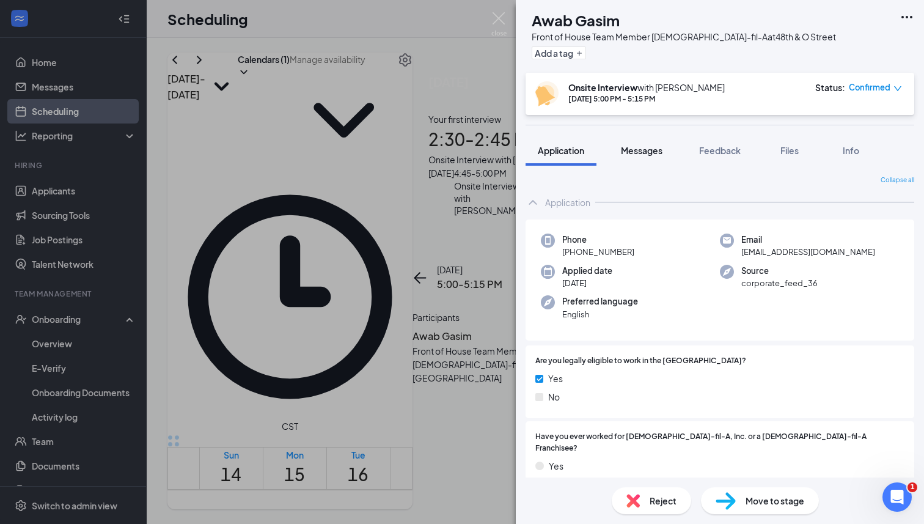
click at [650, 139] on button "Messages" at bounding box center [642, 150] width 66 height 31
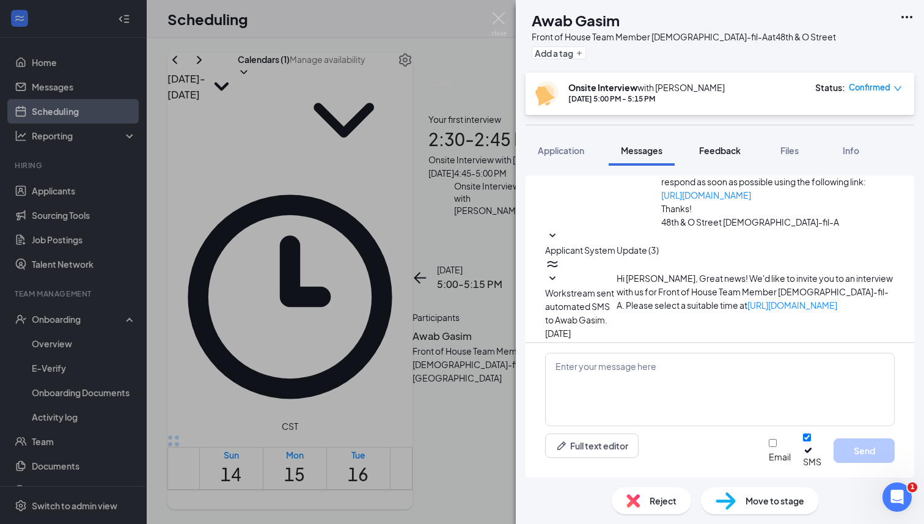
scroll to position [102, 0]
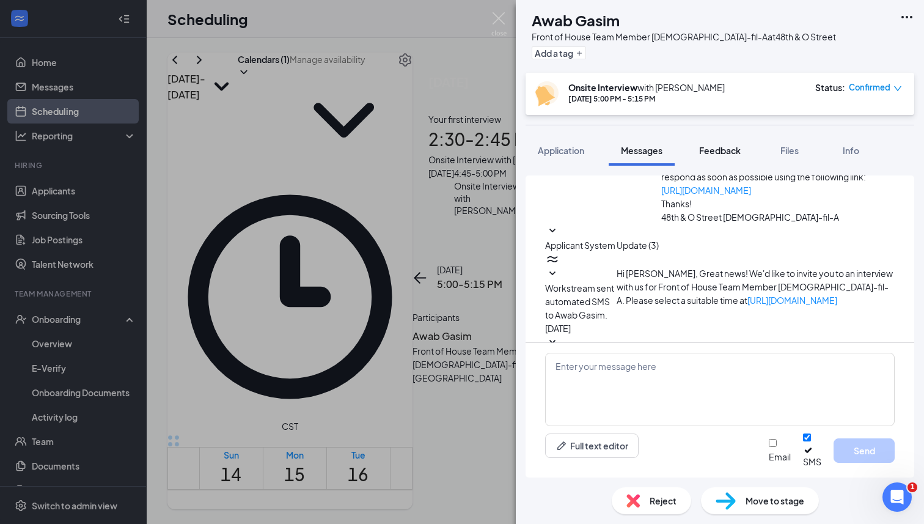
click at [715, 151] on span "Feedback" at bounding box center [720, 150] width 42 height 11
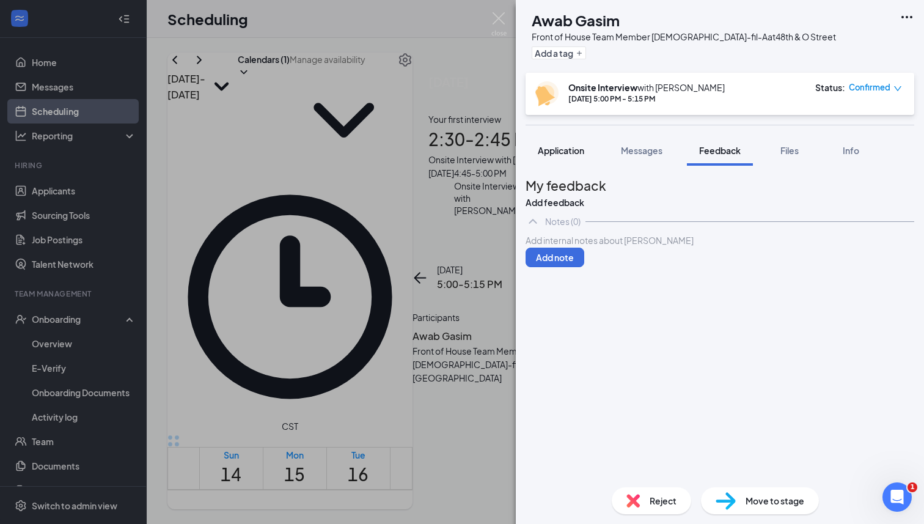
click at [555, 153] on span "Application" at bounding box center [561, 150] width 46 height 11
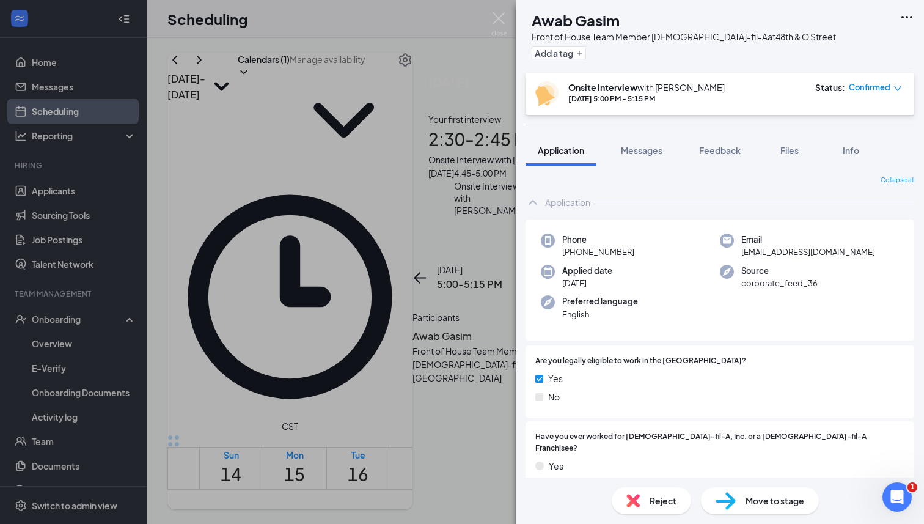
click at [918, 269] on div "Collapse all Application Phone [PHONE_NUMBER] Email [EMAIL_ADDRESS][DOMAIN_NAME…" at bounding box center [720, 322] width 408 height 312
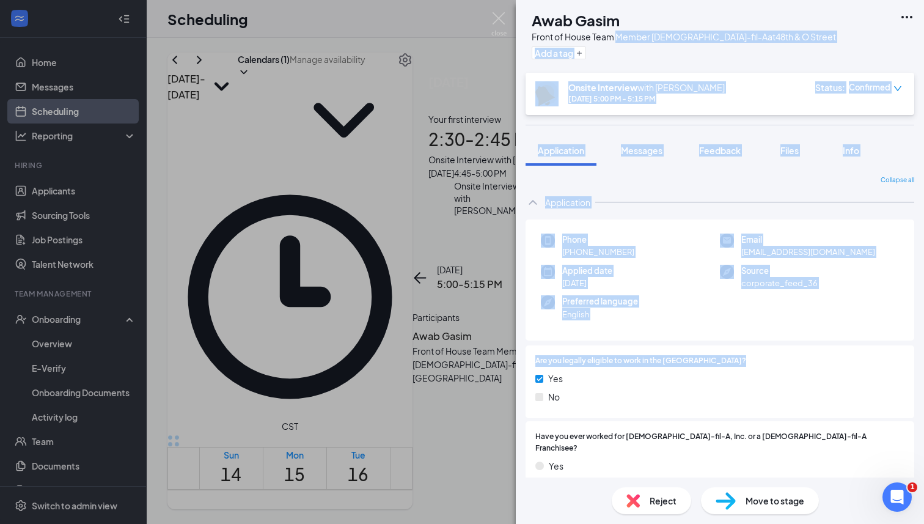
drag, startPoint x: 793, startPoint y: 352, endPoint x: 643, endPoint y: 36, distance: 349.6
click at [643, 36] on div "AG Awab Gasim Front of House Team Member [DEMOGRAPHIC_DATA]-fil-A at [GEOGRAPHI…" at bounding box center [720, 262] width 408 height 524
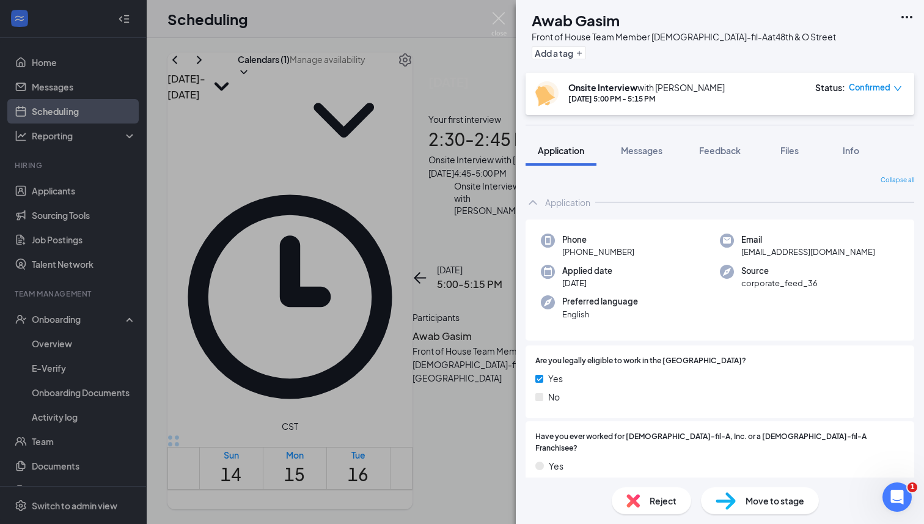
click at [496, 11] on div "AG Awab Gasim Front of House Team Member [DEMOGRAPHIC_DATA]-fil-A at [GEOGRAPHI…" at bounding box center [462, 262] width 924 height 524
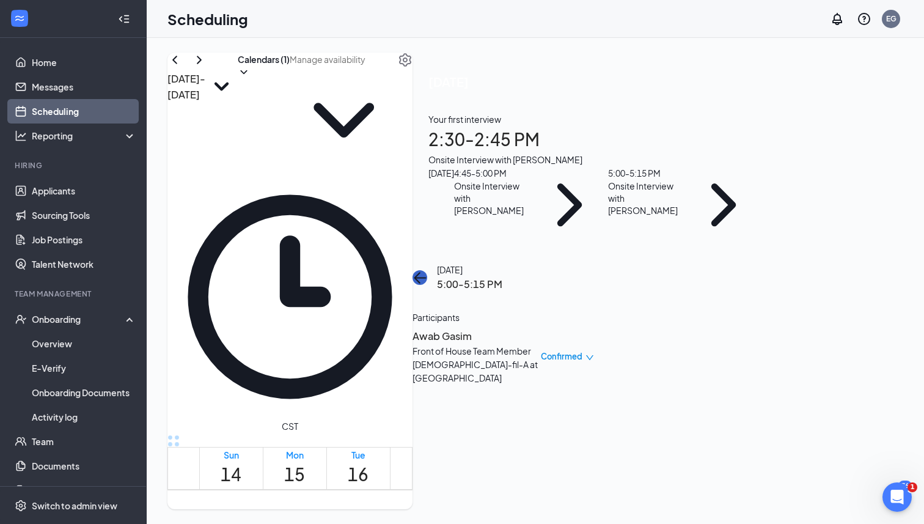
click at [427, 270] on icon "ArrowLeft" at bounding box center [419, 277] width 15 height 15
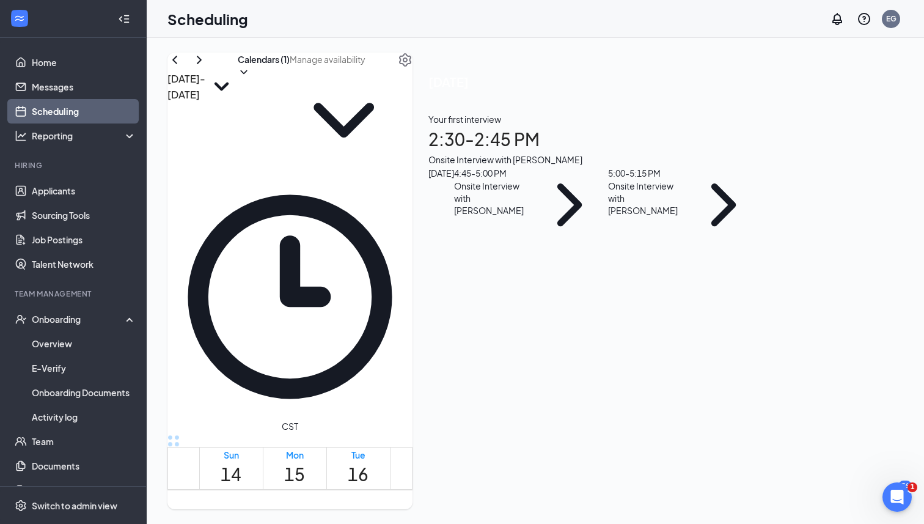
click at [559, 461] on h1 "19" at bounding box center [548, 474] width 21 height 27
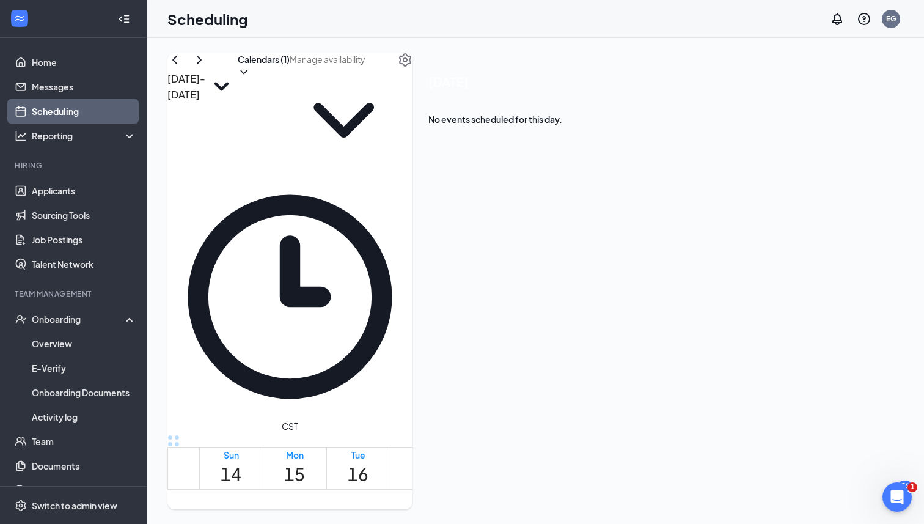
click at [623, 461] on h1 "20" at bounding box center [612, 474] width 21 height 27
click at [71, 59] on link "Home" at bounding box center [84, 62] width 104 height 24
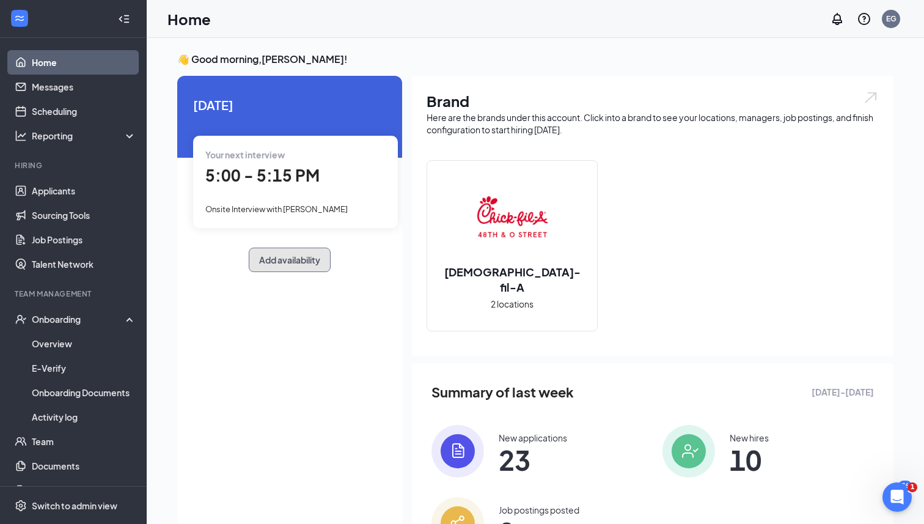
click at [297, 253] on button "Add availability" at bounding box center [290, 259] width 82 height 24
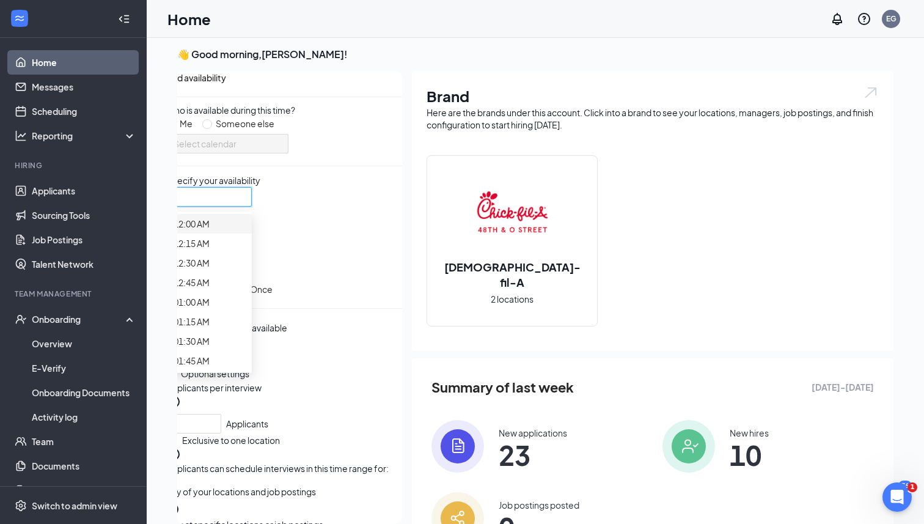
click at [236, 206] on input "search" at bounding box center [205, 197] width 62 height 18
click at [176, 295] on input "Every week" at bounding box center [171, 290] width 10 height 10
radio input "true"
radio input "false"
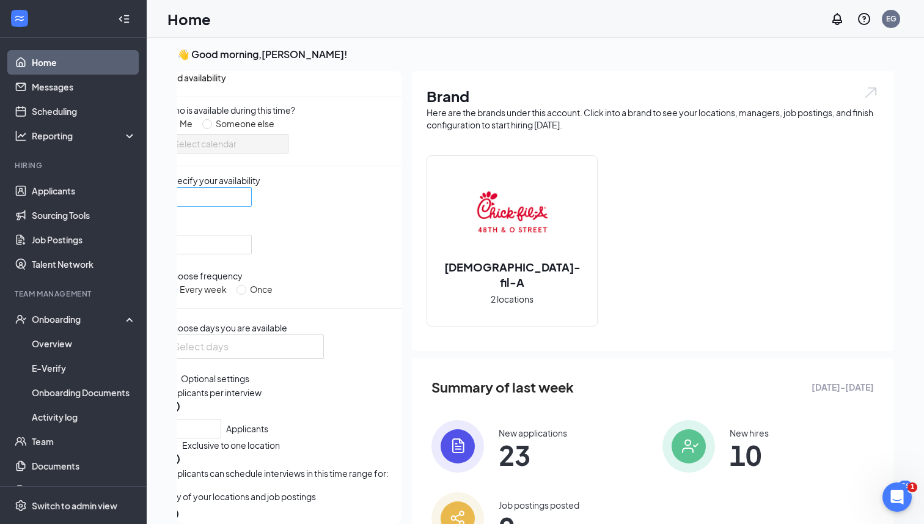
click at [252, 207] on div at bounding box center [209, 197] width 86 height 20
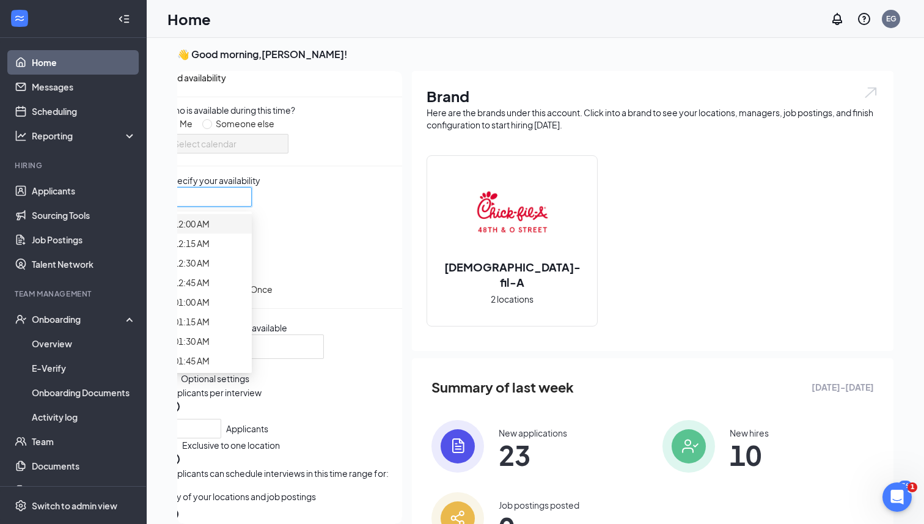
click at [211, 206] on input "search" at bounding box center [205, 197] width 62 height 18
drag, startPoint x: 208, startPoint y: 288, endPoint x: 338, endPoint y: 328, distance: 135.7
click at [338, 328] on div "Who is available during this time? Me Someone else Select calendar Specify your…" at bounding box center [284, 323] width 236 height 440
drag, startPoint x: 238, startPoint y: 283, endPoint x: 248, endPoint y: 408, distance: 125.1
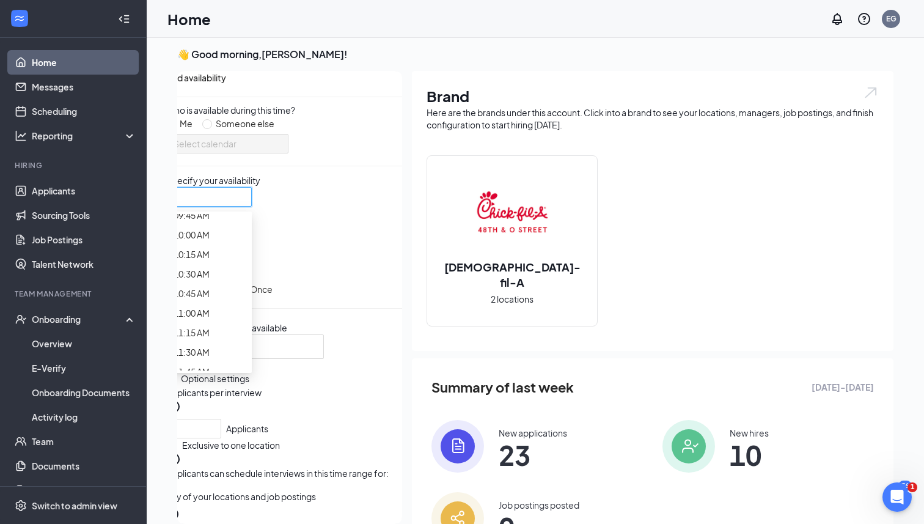
scroll to position [799, 0]
click at [210, 57] on span "08:00 AM" at bounding box center [192, 49] width 36 height 13
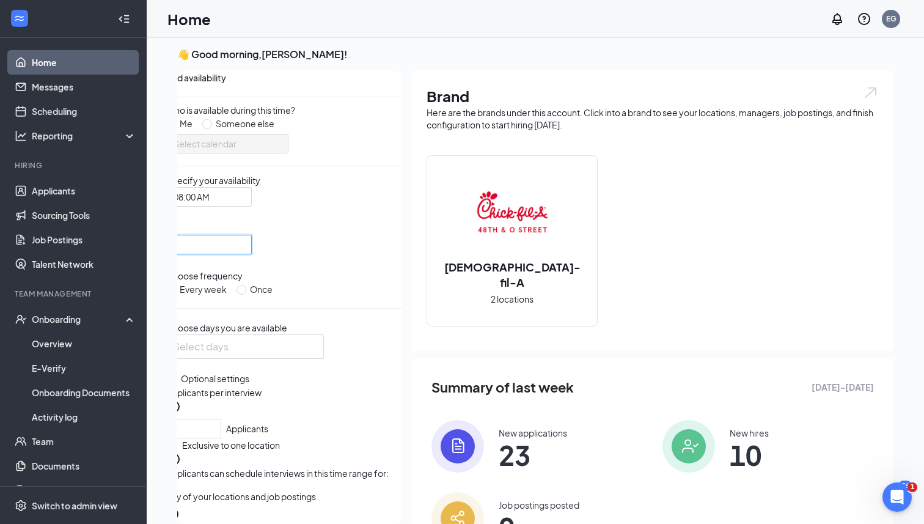
click at [236, 251] on input "search" at bounding box center [205, 244] width 62 height 18
drag, startPoint x: 332, startPoint y: 329, endPoint x: 334, endPoint y: 404, distance: 74.6
click at [210, 30] on span "11:00 AM" at bounding box center [192, 22] width 36 height 13
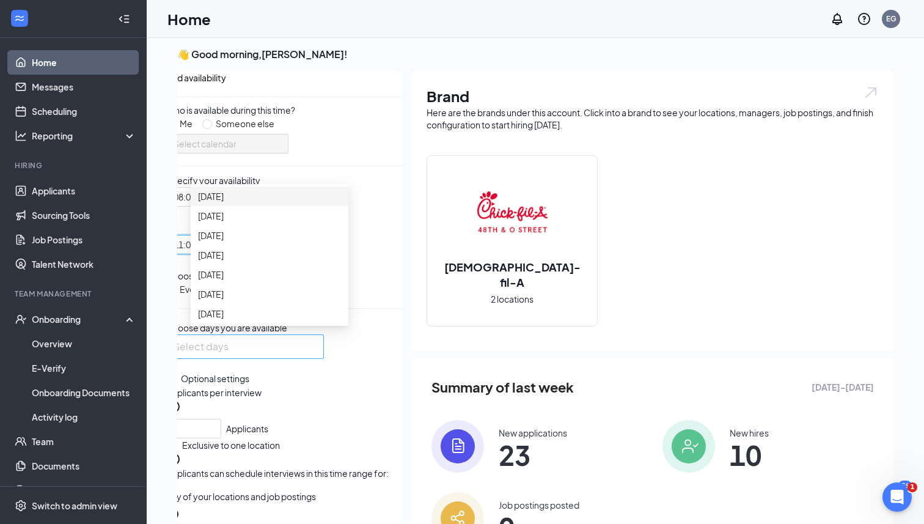
click at [319, 356] on div at bounding box center [245, 347] width 152 height 20
click at [213, 222] on span "[DATE]" at bounding box center [211, 215] width 26 height 13
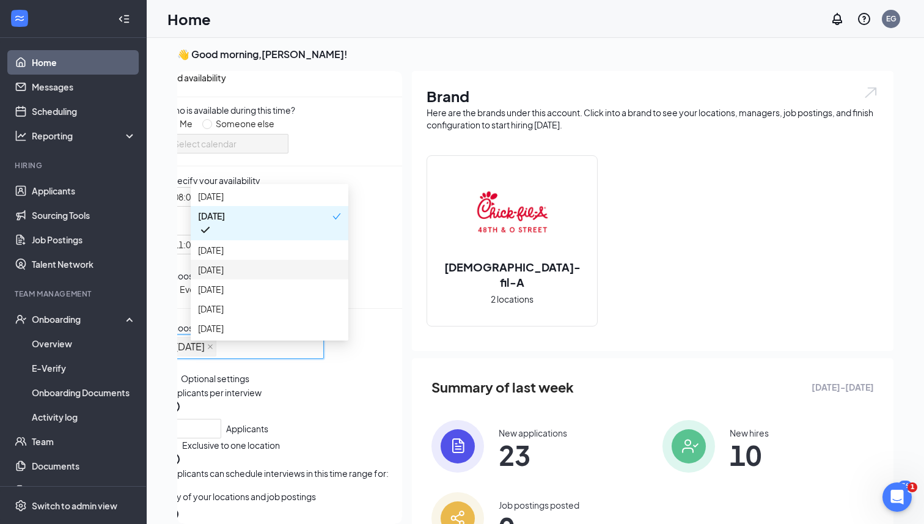
click at [250, 279] on div "[DATE]" at bounding box center [270, 270] width 158 height 20
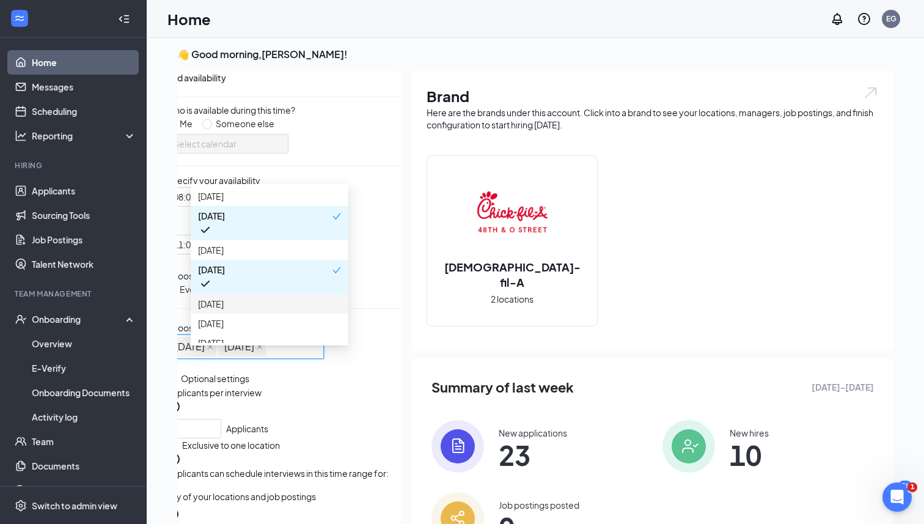
click at [243, 310] on span "[DATE]" at bounding box center [269, 303] width 143 height 13
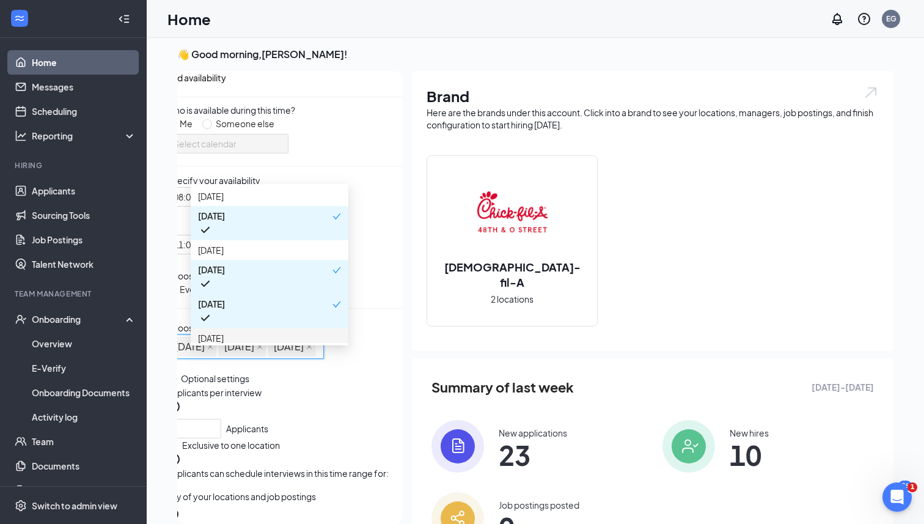
click at [236, 340] on span "[DATE]" at bounding box center [269, 337] width 143 height 13
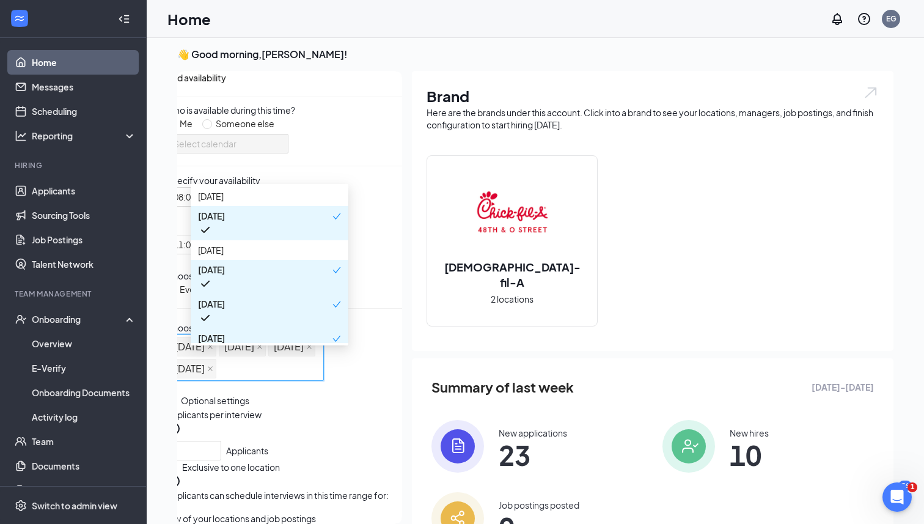
click at [381, 370] on div "[DATE], [DATE], [DATE], [DATE] [DATE] [DATE] [DATE] [DATE] [DATE] [DATE] [DATE]…" at bounding box center [284, 357] width 236 height 46
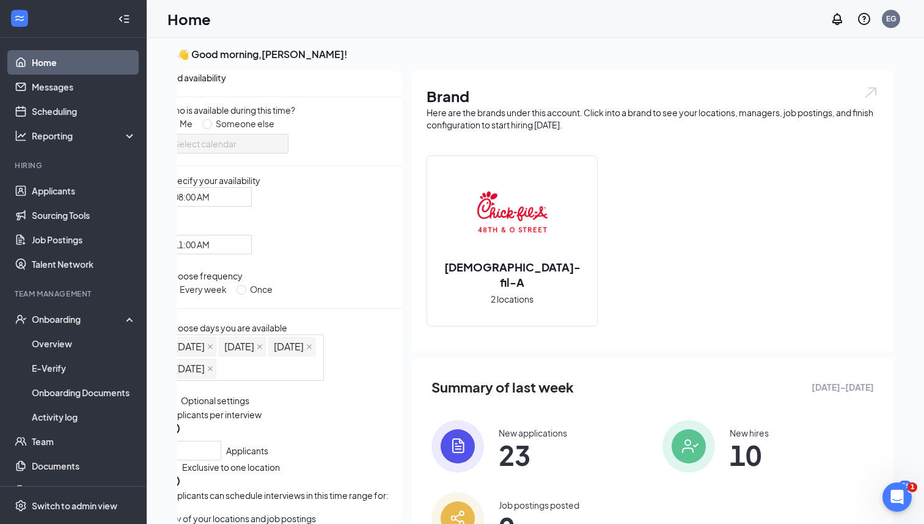
click at [368, 408] on div "Optional settings" at bounding box center [284, 400] width 236 height 15
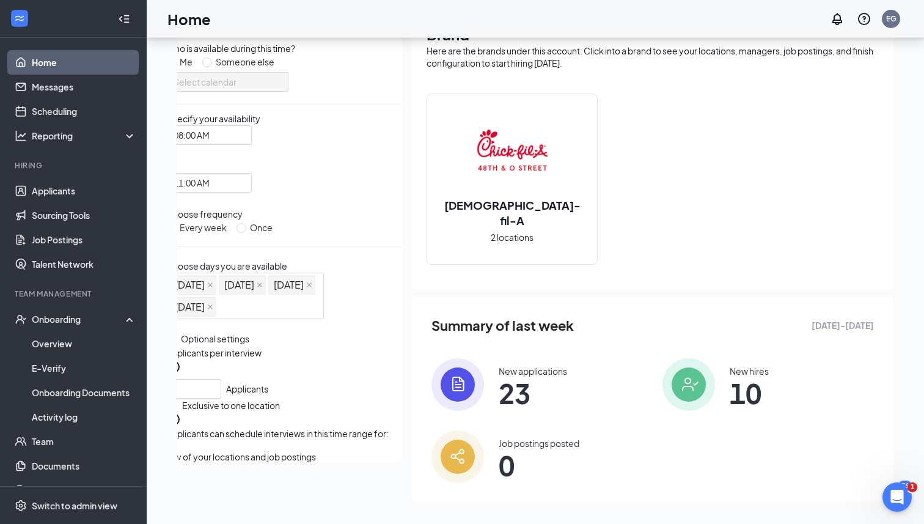
scroll to position [73, 0]
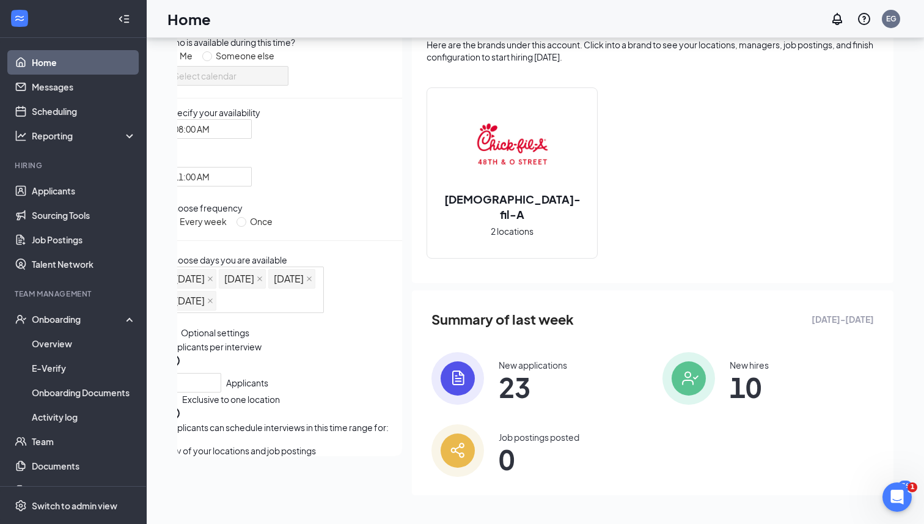
click at [248, 503] on button "Save" at bounding box center [237, 509] width 21 height 13
radio input "false"
radio input "true"
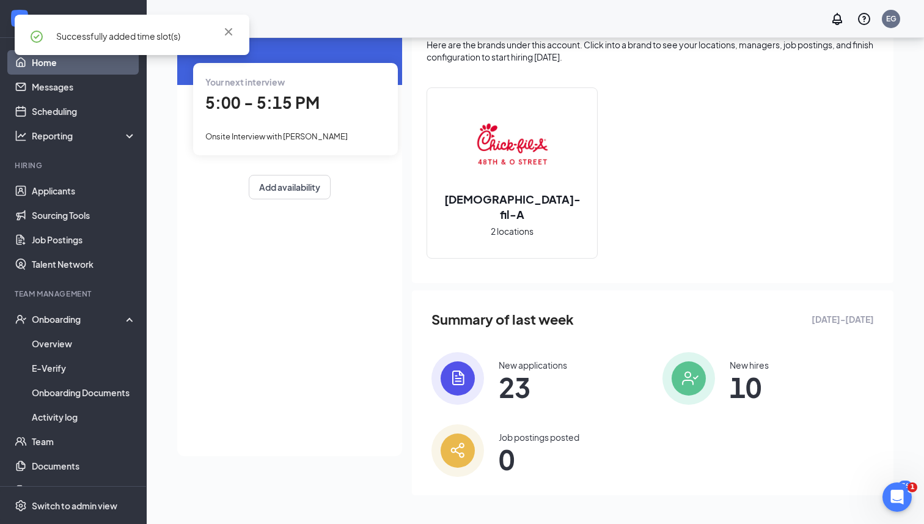
click at [110, 40] on span "Successfully added time slot(s)" at bounding box center [118, 36] width 124 height 11
click at [217, 286] on div "[DATE] Your next interview 5:00 - 5:15 PM Onsite Interview with [PERSON_NAME] A…" at bounding box center [289, 229] width 225 height 453
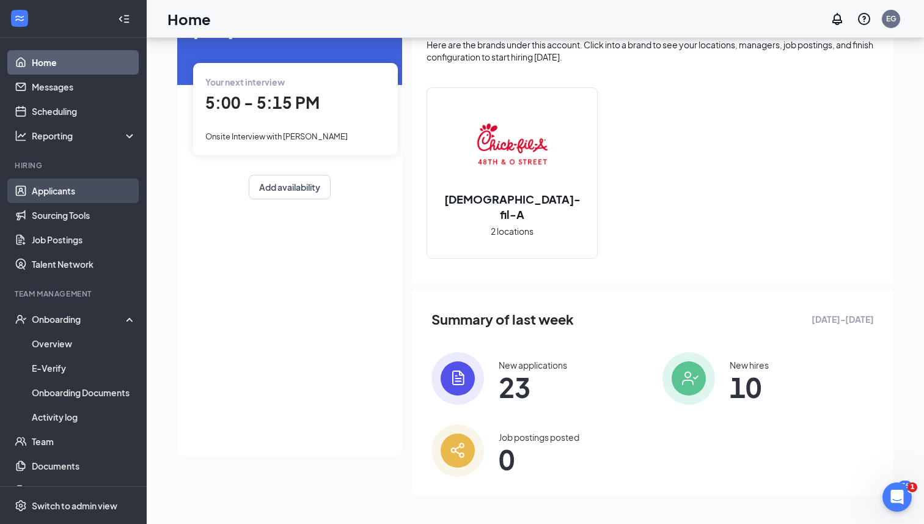
click at [92, 184] on link "Applicants" at bounding box center [84, 190] width 104 height 24
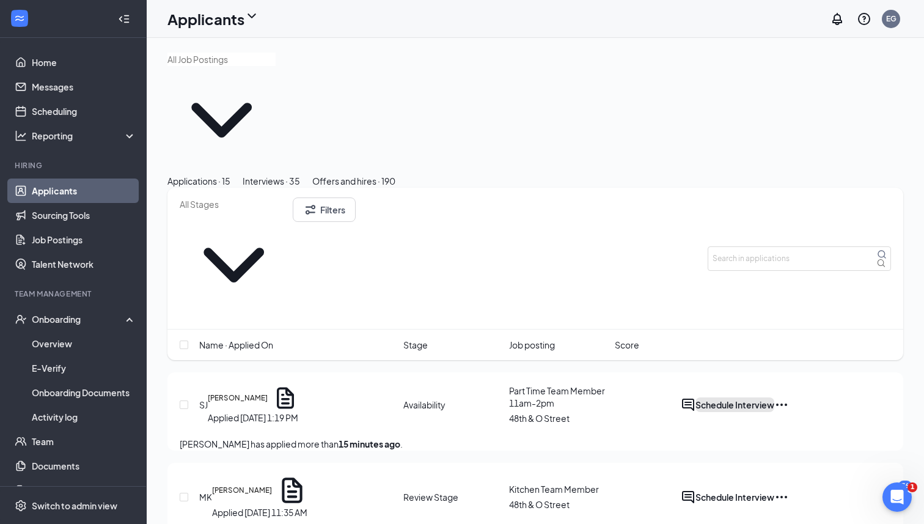
click at [774, 397] on button "Schedule Interview" at bounding box center [734, 404] width 79 height 15
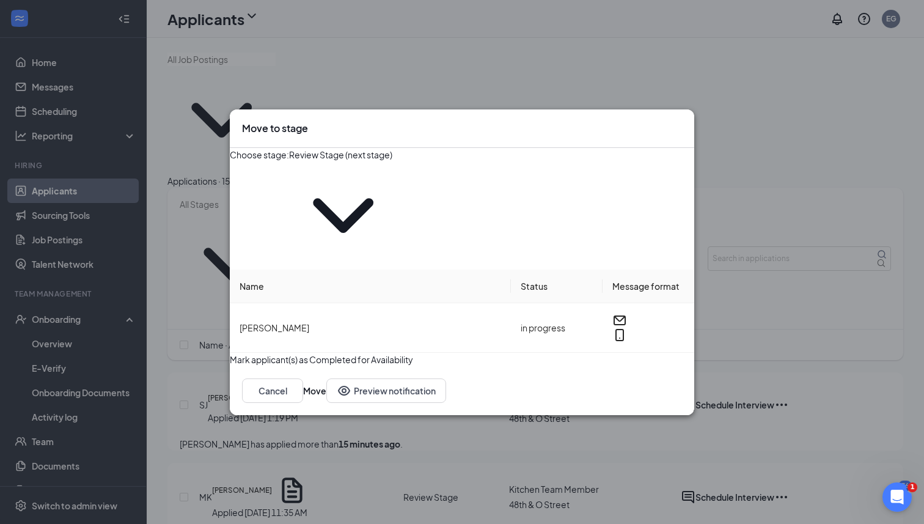
click at [397, 161] on input "Review Stage (next stage)" at bounding box center [343, 154] width 108 height 13
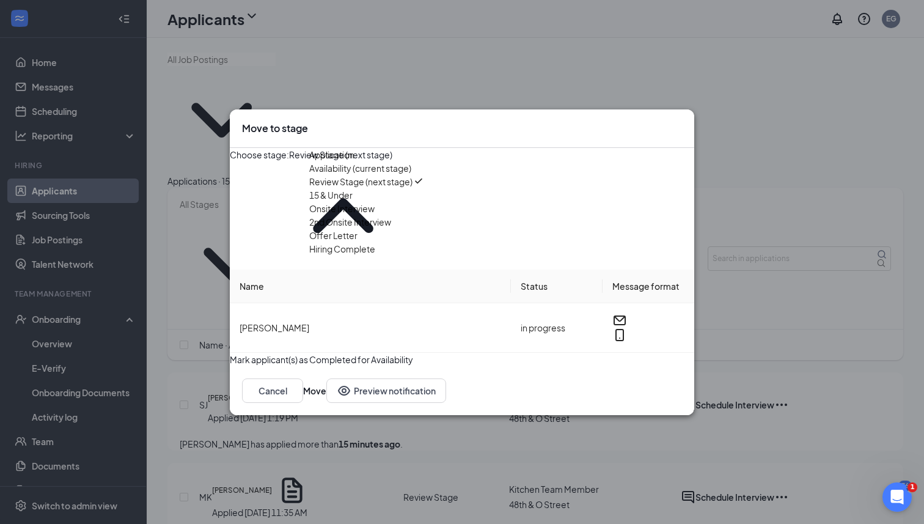
click at [405, 215] on div "Onsite Interview" at bounding box center [383, 208] width 148 height 13
type input "Onsite Interview"
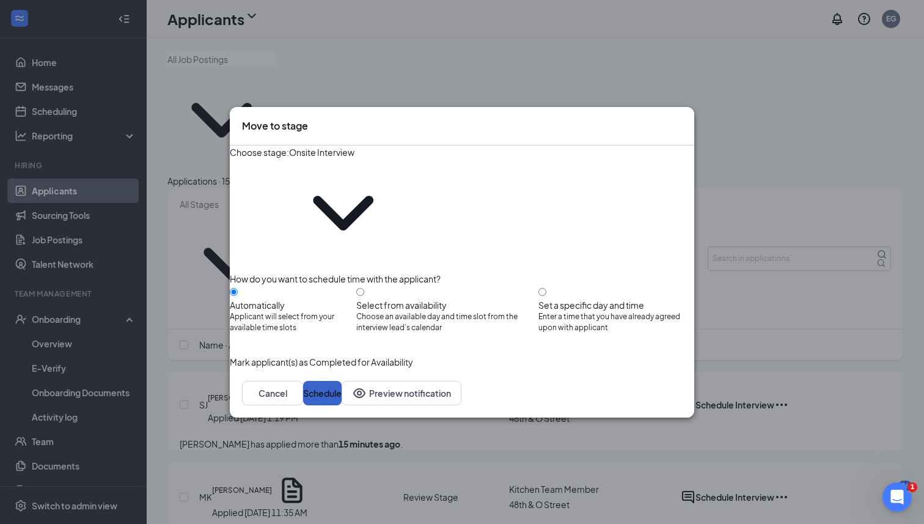
click at [342, 381] on button "Schedule" at bounding box center [322, 393] width 38 height 24
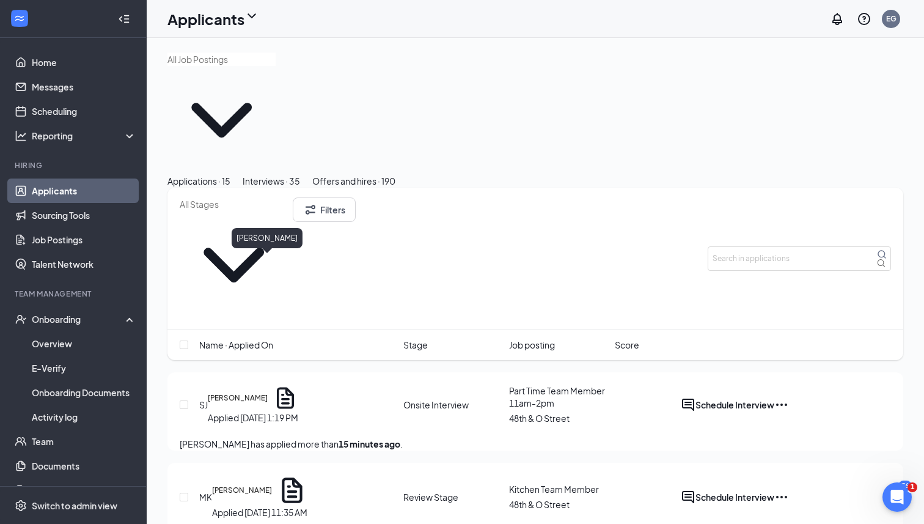
click at [266, 392] on h5 "[PERSON_NAME]" at bounding box center [238, 397] width 60 height 11
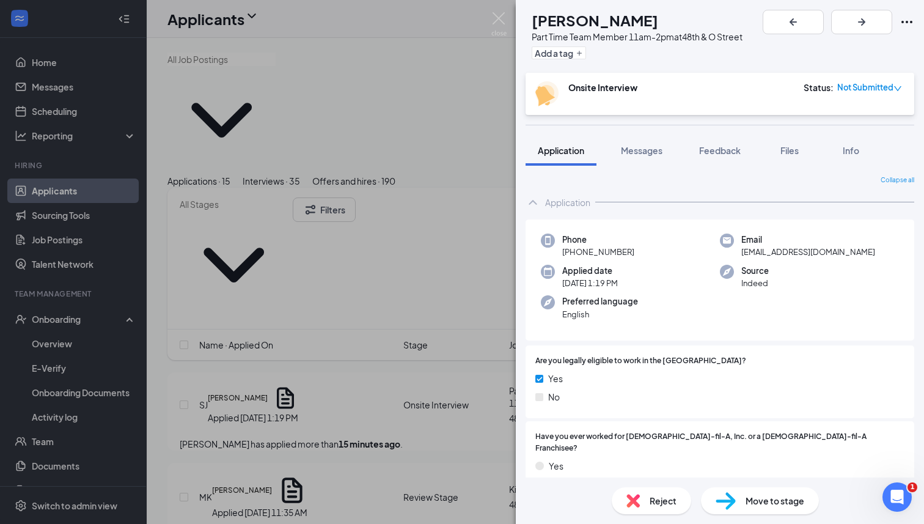
click at [744, 204] on div "Application" at bounding box center [720, 202] width 389 height 24
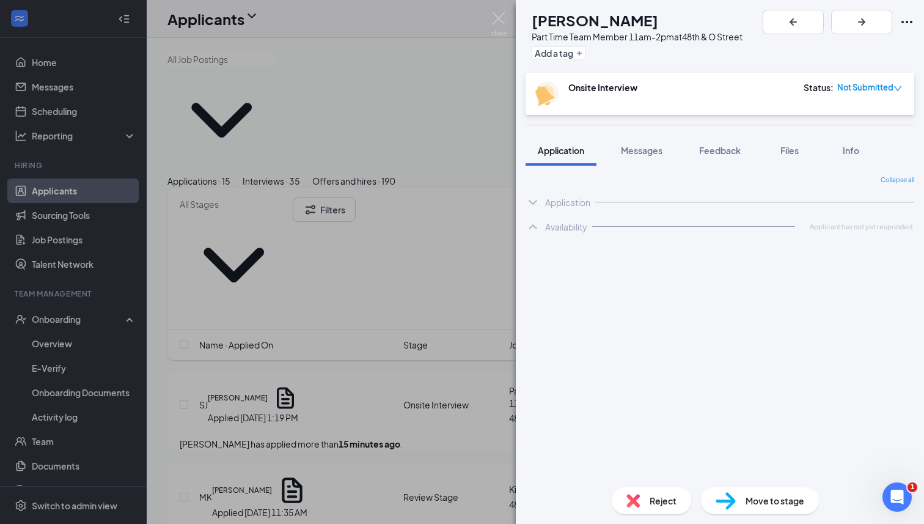
click at [562, 229] on div "Availability" at bounding box center [566, 227] width 42 height 12
click at [565, 196] on div "Application" at bounding box center [567, 202] width 45 height 12
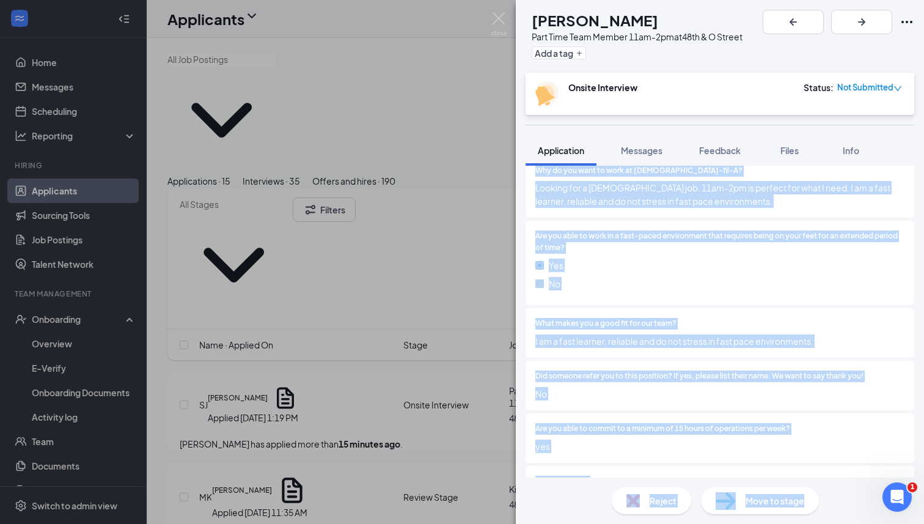
scroll to position [581, 0]
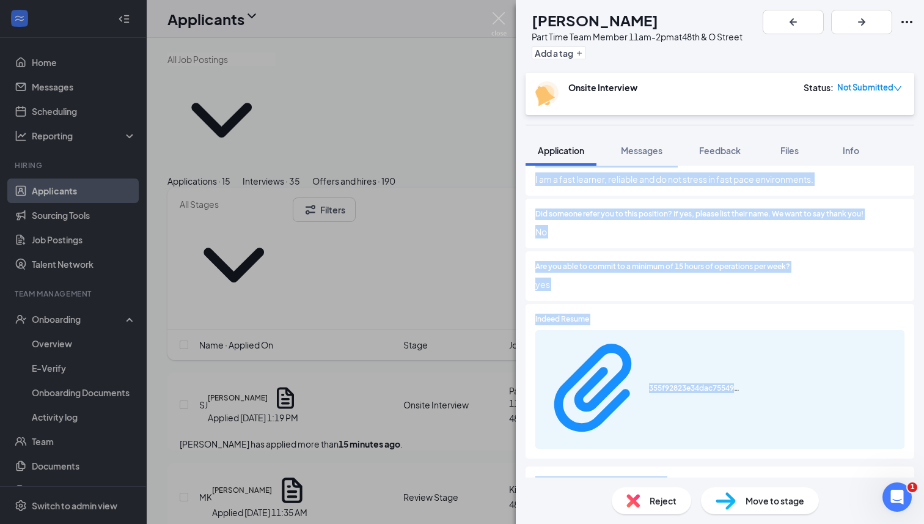
drag, startPoint x: 836, startPoint y: 308, endPoint x: 800, endPoint y: 463, distance: 159.3
click at [800, 463] on div "Application Phone [PHONE_NUMBER] Email [EMAIL_ADDRESS][DOMAIN_NAME] Applied dat…" at bounding box center [720, 89] width 389 height 960
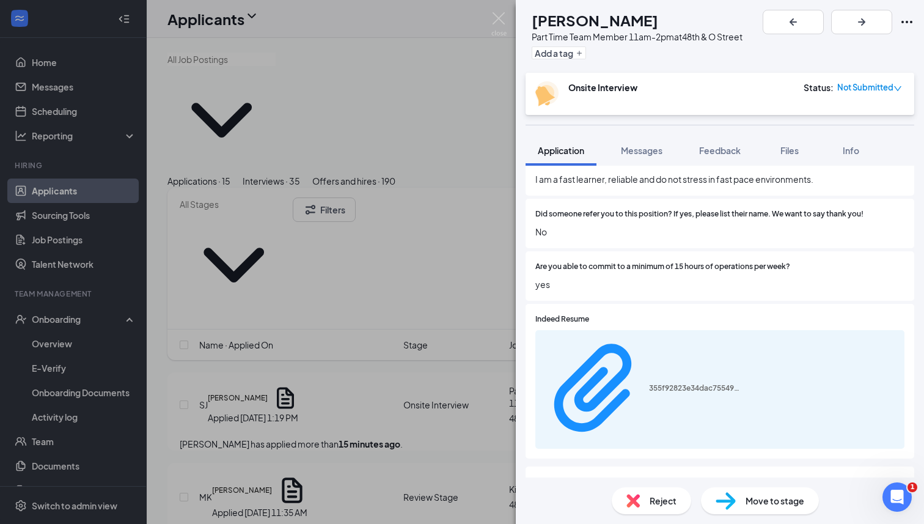
click at [658, 151] on span "Messages" at bounding box center [642, 150] width 42 height 11
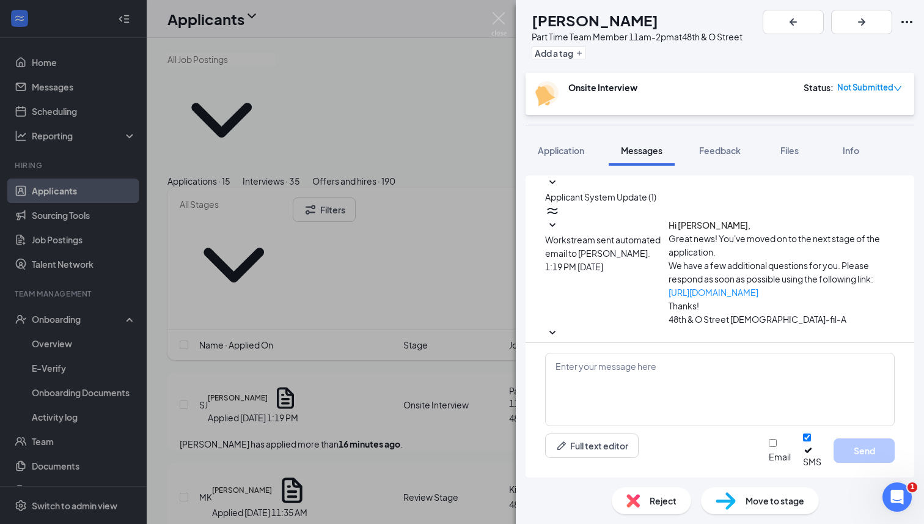
scroll to position [9, 0]
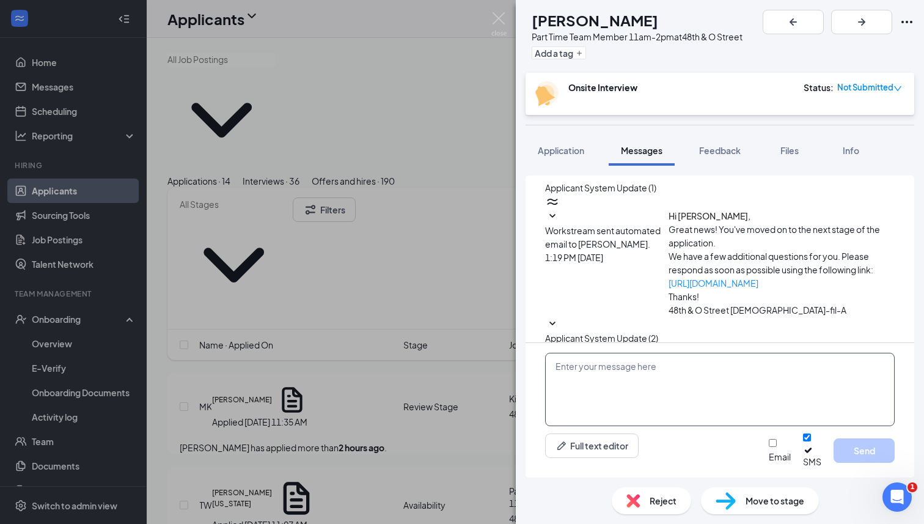
click at [603, 386] on textarea at bounding box center [720, 389] width 350 height 73
type textarea "Hi [PERSON_NAME]! Isaw your app"
